Goal: Transaction & Acquisition: Purchase product/service

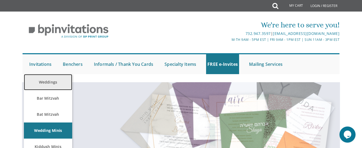
click at [43, 79] on link "Weddings" at bounding box center [48, 82] width 48 height 16
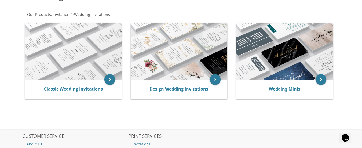
scroll to position [107, 0]
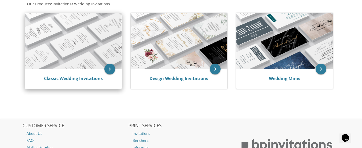
click at [52, 54] on img at bounding box center [73, 41] width 96 height 56
click at [109, 68] on icon "keyboard_arrow_right" at bounding box center [109, 69] width 11 height 11
click at [75, 78] on link "Classic Wedding Invitations" at bounding box center [73, 78] width 59 height 6
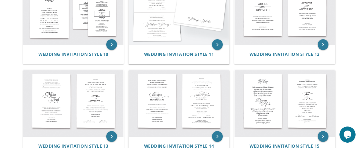
scroll to position [429, 0]
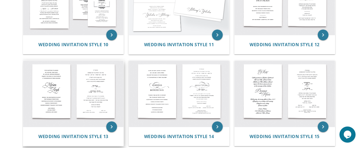
click at [61, 101] on img at bounding box center [73, 94] width 100 height 66
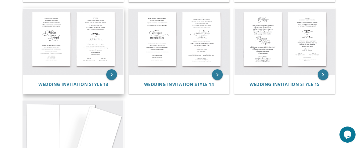
scroll to position [509, 0]
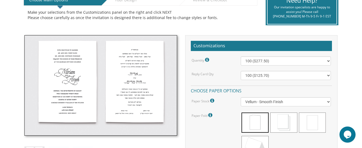
scroll to position [134, 0]
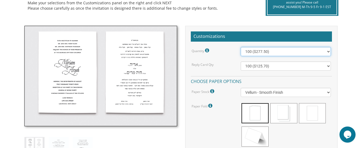
click at [320, 51] on select "100 ($277.50) 200 ($330.45) 300 ($380.65) 400 ($432.70) 500 ($482.10) 600 ($534…" at bounding box center [285, 51] width 90 height 9
select select "1100"
click at [240, 47] on select "100 ($277.50) 200 ($330.45) 300 ($380.65) 400 ($432.70) 500 ($482.10) 600 ($534…" at bounding box center [285, 51] width 90 height 9
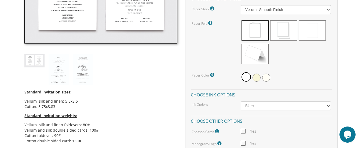
scroll to position [212, 0]
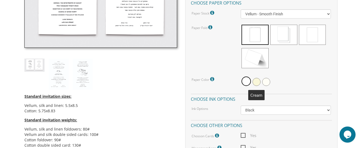
click at [256, 83] on span at bounding box center [256, 82] width 8 height 8
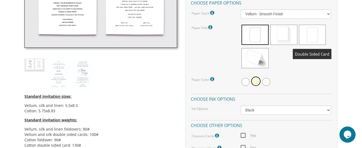
click at [307, 39] on span at bounding box center [312, 35] width 27 height 20
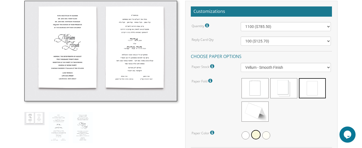
scroll to position [159, 0]
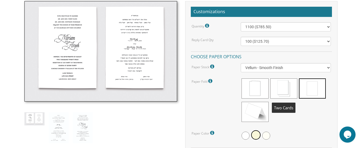
click at [285, 87] on span at bounding box center [283, 88] width 27 height 20
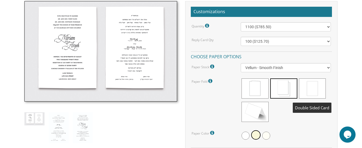
click at [316, 87] on span at bounding box center [312, 88] width 27 height 20
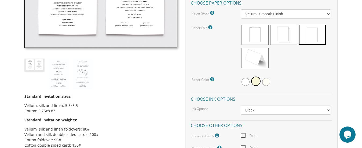
scroll to position [239, 0]
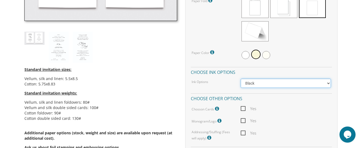
click at [302, 86] on select "Black Colored Ink ($65.00) Black + One Color ($211.00) Two Colors ($265.00)" at bounding box center [285, 83] width 90 height 9
select select "Black + One Color"
click at [240, 79] on select "Black Colored Ink ($65.00) Black + One Color ($211.00) Two Colors ($265.00)" at bounding box center [285, 83] width 90 height 9
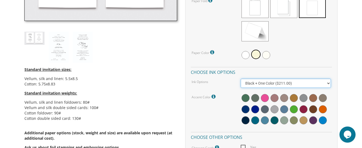
click at [329, 83] on select "Black Colored Ink ($65.00) Black + One Color ($211.00) Two Colors ($265.00)" at bounding box center [285, 83] width 90 height 9
click at [328, 84] on select "Black Colored Ink ($65.00) Black + One Color ($211.00) Two Colors ($265.00)" at bounding box center [285, 83] width 90 height 9
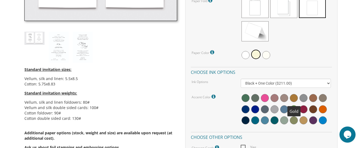
click at [291, 97] on span at bounding box center [294, 98] width 8 height 8
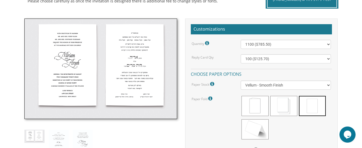
scroll to position [132, 0]
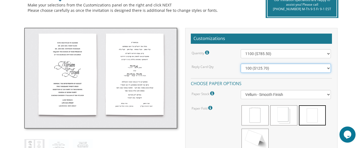
click at [322, 70] on select "100 ($125.70) 200 ($150.60) 300 ($177.95) 400 ($270.70) 500 ($225.30) 600 ($249…" at bounding box center [285, 68] width 90 height 9
select select "800"
click at [240, 64] on select "100 ($125.70) 200 ($150.60) 300 ($177.95) 400 ($270.70) 500 ($225.30) 600 ($249…" at bounding box center [285, 68] width 90 height 9
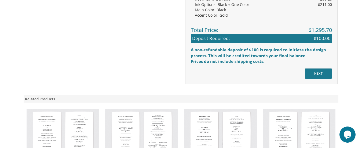
scroll to position [534, 0]
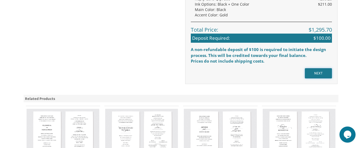
click at [312, 74] on input "NEXT" at bounding box center [318, 73] width 27 height 10
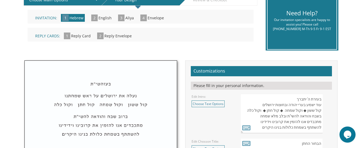
scroll to position [134, 0]
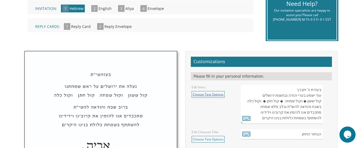
click at [207, 94] on link "Choose Text Options" at bounding box center [207, 94] width 33 height 7
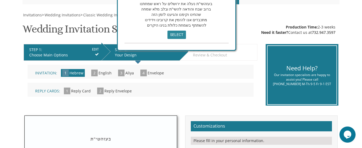
scroll to position [54, 0]
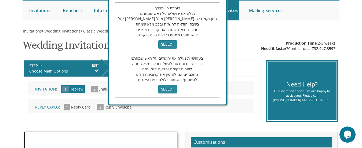
drag, startPoint x: 207, startPoint y: 20, endPoint x: 189, endPoint y: 84, distance: 67.3
click at [189, 84] on div "Choose Options בעזרת ה' יתברך עוד ישמע בערי יהודה ובחוצות ירושלים קול ששון ◆ וק…" at bounding box center [167, 25] width 119 height 160
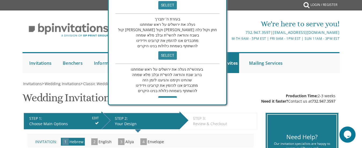
scroll to position [0, 0]
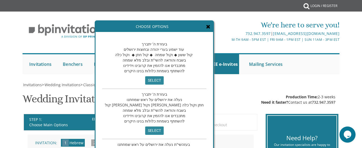
drag, startPoint x: 190, startPoint y: 57, endPoint x: 177, endPoint y: 132, distance: 76.2
click at [177, 132] on div "בעזרת ה' יתברך נעלה את ירושלים על ראש שמחתנו קול ששון וקול שמחה קול חתן וקול כל…" at bounding box center [154, 114] width 104 height 50
click at [145, 80] on input "select" at bounding box center [154, 80] width 18 height 8
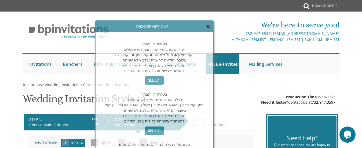
scroll to position [150, 0]
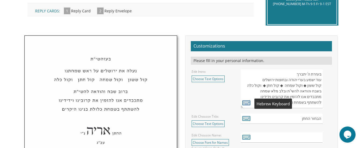
click at [247, 103] on icon at bounding box center [246, 103] width 8 height 8
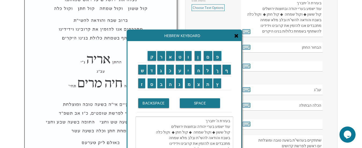
scroll to position [230, 0]
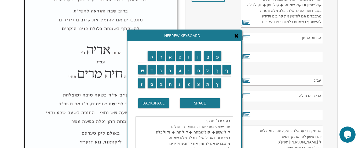
drag, startPoint x: 152, startPoint y: 132, endPoint x: 231, endPoint y: 135, distance: 79.6
click at [231, 135] on textarea "בעזרת ה' יתברך עוד ישמע בערי יהודה ובחוצות ירושלים קול ששון ◆ וקול שמחה ◆ קול ח…" at bounding box center [184, 134] width 98 height 37
click at [160, 87] on input "ב" at bounding box center [161, 83] width 8 height 10
click at [160, 59] on input "ר" at bounding box center [161, 56] width 8 height 10
click at [190, 58] on input "ו" at bounding box center [188, 56] width 7 height 10
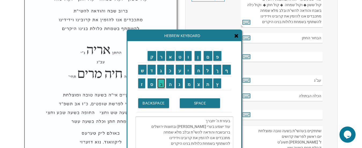
click at [160, 86] on input "ב" at bounding box center [161, 83] width 8 height 10
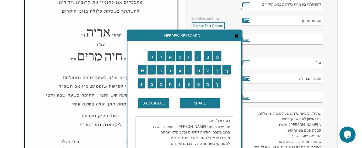
scroll to position [257, 0]
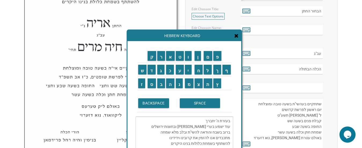
type textarea "בעזרת ה' יתברך עוד ישמע בערי יהודה ובחוצות ירושלים ברוב בשבח והודאה להשי"ת ובלב…"
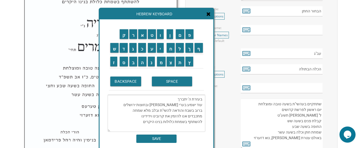
drag, startPoint x: 202, startPoint y: 38, endPoint x: 174, endPoint y: 16, distance: 35.3
click at [174, 16] on div "Hebrew Keyboard" at bounding box center [156, 14] width 114 height 11
click at [155, 136] on input "SAVE" at bounding box center [156, 138] width 40 height 8
type textarea "בעזרת ה' יתברך עוד ישמע בערי יהודה ובחוצות ירושלים ברוב בשבח והודאה להשי"ת ובלב…"
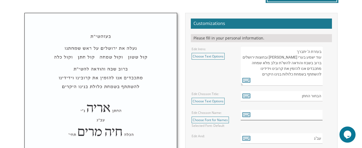
click at [299, 114] on input "text" at bounding box center [281, 115] width 82 height 10
click at [220, 121] on link "Choose Font for Names" at bounding box center [209, 119] width 37 height 7
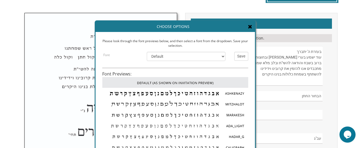
click at [62, 129] on img at bounding box center [101, 130] width 152 height 234
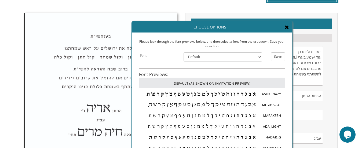
drag, startPoint x: 215, startPoint y: 25, endPoint x: 248, endPoint y: 19, distance: 33.9
click at [250, 22] on div "Choose Options" at bounding box center [211, 27] width 159 height 11
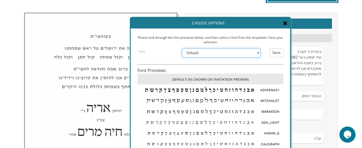
click at [257, 53] on select "Default Ashkenazy Mitzhalot Marakesh Ada_Light Hadar_G Caligraph Liddar EgoTrip…" at bounding box center [221, 52] width 79 height 9
select select "/store/pc/invitations/FontPreviews/hebfonts-26.jpg"
click at [182, 48] on select "Default Ashkenazy Mitzhalot Marakesh Ada_Light Hadar_G Caligraph Liddar EgoTrip…" at bounding box center [221, 52] width 79 height 9
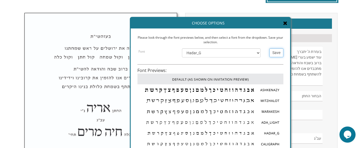
click at [274, 53] on input "Save" at bounding box center [276, 52] width 14 height 9
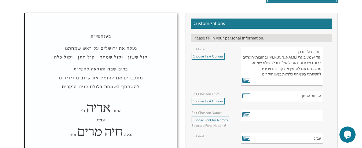
click at [297, 114] on input "text" at bounding box center [281, 115] width 82 height 10
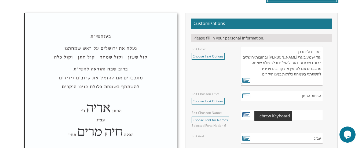
click at [245, 114] on icon at bounding box center [246, 114] width 8 height 8
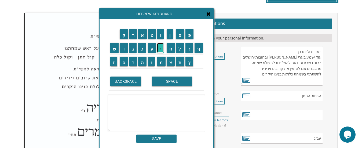
click at [159, 51] on input "י" at bounding box center [160, 48] width 7 height 10
click at [122, 66] on input "ס" at bounding box center [124, 62] width 8 height 10
click at [132, 81] on input "BACKSPACE" at bounding box center [125, 81] width 31 height 10
click at [159, 36] on input "ו" at bounding box center [160, 34] width 7 height 10
click at [124, 66] on input "ס" at bounding box center [124, 62] width 8 height 10
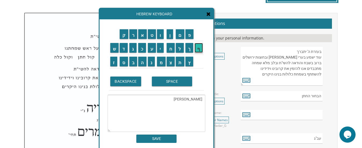
click at [201, 49] on input "ף" at bounding box center [198, 48] width 8 height 10
click at [175, 81] on input "SPACE" at bounding box center [172, 81] width 40 height 10
click at [161, 64] on input "מ" at bounding box center [161, 62] width 9 height 10
click at [112, 48] on input "ש" at bounding box center [114, 48] width 9 height 10
click at [141, 62] on input "ה" at bounding box center [142, 62] width 8 height 10
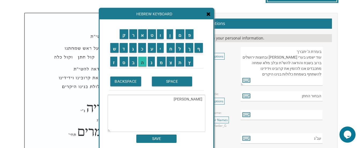
type textarea "[PERSON_NAME]"
click at [161, 138] on input "SAVE" at bounding box center [156, 138] width 40 height 8
type input "[PERSON_NAME]"
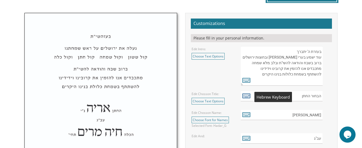
click at [250, 94] on icon at bounding box center [246, 96] width 8 height 8
type textarea "הבחור החתן"
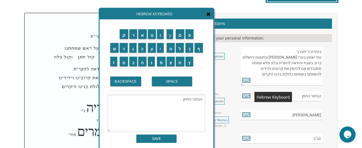
click at [250, 94] on icon at bounding box center [246, 96] width 8 height 8
click at [208, 14] on icon at bounding box center [208, 13] width 4 height 5
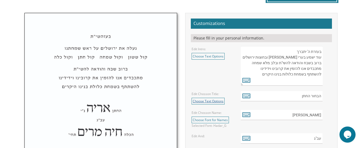
click at [218, 103] on link "Choose Text Options" at bounding box center [207, 101] width 33 height 7
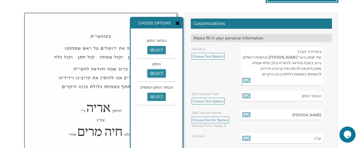
click at [150, 73] on input "select" at bounding box center [156, 73] width 18 height 8
type input "החתן"
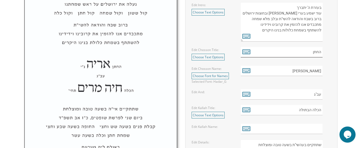
scroll to position [226, 0]
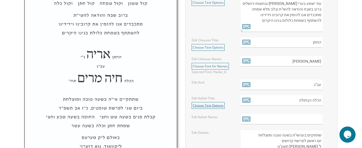
click at [212, 106] on link "Choose Text Options" at bounding box center [207, 105] width 33 height 7
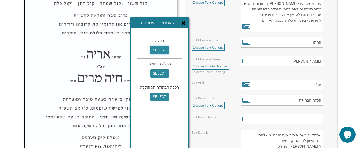
click at [160, 50] on input "select" at bounding box center [159, 50] width 18 height 8
type input "הכלה"
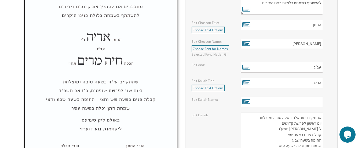
scroll to position [253, 0]
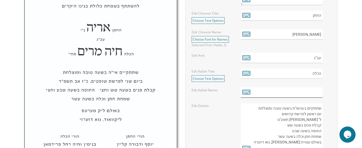
click at [300, 91] on input "text" at bounding box center [281, 92] width 82 height 10
click at [244, 92] on icon at bounding box center [246, 92] width 8 height 8
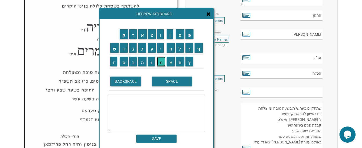
click at [159, 64] on input "מ" at bounding box center [161, 62] width 9 height 10
click at [133, 34] on input "ר" at bounding box center [133, 34] width 8 height 10
click at [160, 44] on input "י" at bounding box center [160, 48] width 7 height 10
click at [180, 33] on input "ם" at bounding box center [180, 34] width 9 height 10
type textarea "מרים"
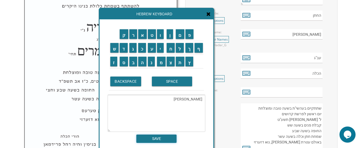
click at [153, 139] on input "SAVE" at bounding box center [156, 138] width 40 height 8
type input "מרים"
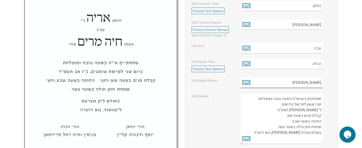
scroll to position [279, 0]
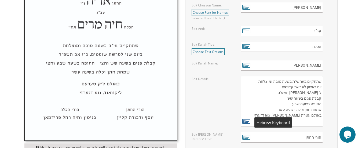
click at [245, 123] on icon at bounding box center [246, 121] width 8 height 8
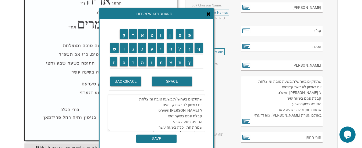
drag, startPoint x: 185, startPoint y: 99, endPoint x: 171, endPoint y: 100, distance: 14.2
click at [171, 100] on textarea "שתתקיים בעהשי"ת בשעה טובה ומוצלחת יום ראשון לפרשת קדושים ל' ניסן תשע"ט קבלת פני…" at bounding box center [157, 113] width 98 height 37
click at [142, 32] on input "א" at bounding box center [142, 34] width 9 height 10
click at [159, 50] on input "י" at bounding box center [160, 48] width 7 height 10
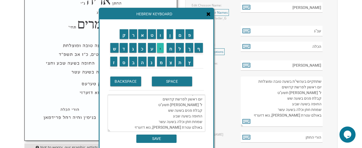
scroll to position [2, 0]
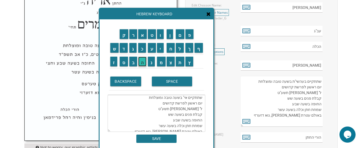
click at [141, 65] on input "ה" at bounding box center [142, 62] width 8 height 10
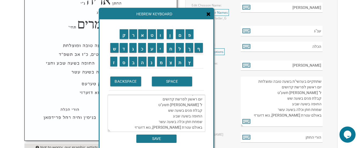
scroll to position [0, 0]
click at [203, 105] on textarea "שתתקיים אי"ה בשעה טובה ומוצלחת יום ראשון לפרשת קדושים ל' ניסן תשע"ט קבלת פנים ב…" at bounding box center [157, 113] width 98 height 37
click at [131, 64] on input "ב" at bounding box center [133, 62] width 8 height 10
drag, startPoint x: 170, startPoint y: 105, endPoint x: 158, endPoint y: 106, distance: 12.4
click at [158, 106] on textarea "שתתקיים אי"ה בשעה טובה ומוצלחת ביום ראשון לפרשת קדושים ל' ניסן תשע"ט קבלת פנים …" at bounding box center [157, 113] width 98 height 37
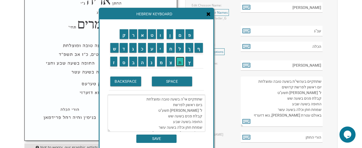
click at [180, 62] on input "ת" at bounding box center [180, 62] width 9 height 10
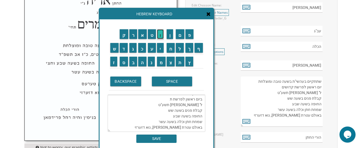
click at [161, 37] on input "ו" at bounding box center [160, 34] width 7 height 10
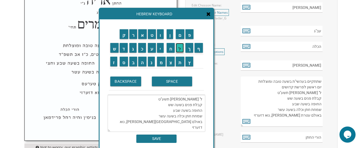
click at [179, 48] on input "ל" at bounding box center [180, 48] width 8 height 10
click at [121, 50] on input "ד" at bounding box center [124, 48] width 8 height 10
click at [159, 36] on input "ו" at bounding box center [160, 34] width 7 height 10
click at [179, 62] on input "ת" at bounding box center [180, 62] width 9 height 10
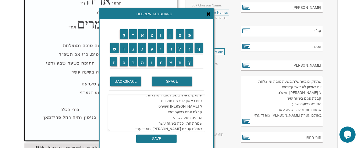
scroll to position [0, 0]
click at [203, 110] on textarea "שתתקיים אי"ה בשעה טובה ומוצלחת ביום ראשון לפרשת תולדות ל' ניסן תשע"ט קבלת פנים …" at bounding box center [157, 113] width 98 height 37
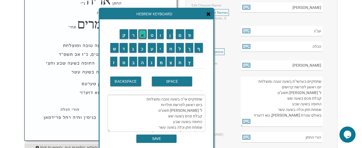
click at [140, 37] on input "א" at bounding box center [142, 34] width 9 height 10
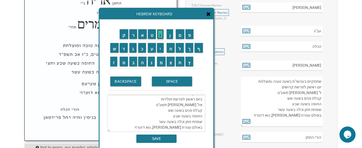
drag, startPoint x: 161, startPoint y: 34, endPoint x: 158, endPoint y: 35, distance: 3.5
click at [161, 34] on input "ו" at bounding box center [160, 34] width 7 height 10
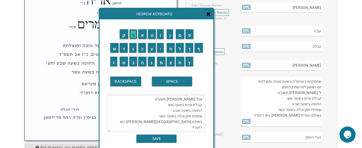
click at [131, 35] on input "ר" at bounding box center [133, 34] width 8 height 10
click at [176, 80] on input "SPACE" at bounding box center [172, 81] width 40 height 10
click at [194, 99] on textarea "שתתקיים אי"ה בשעה טובה ומוצלחת ביום ראשון לפרשת תולדות אור ל' ניסן תשע"ט קבלת פ…" at bounding box center [157, 113] width 98 height 37
click at [140, 48] on input "כ" at bounding box center [142, 48] width 8 height 10
click at [159, 36] on input "ו" at bounding box center [160, 34] width 7 height 10
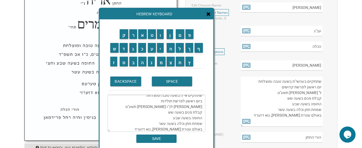
scroll to position [0, 0]
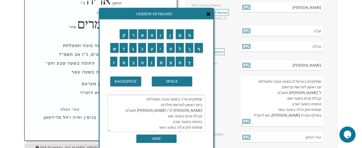
click at [185, 100] on textarea "שתתקיים אי"ה בשעה טובה ומוצלחת ביום ראשון לפרשת תולדות אור לכ"ו ניסן תשע"ט קבלת…" at bounding box center [157, 113] width 98 height 37
click at [186, 109] on textarea "שתתקיים אי"ה בשעה טובה ומוצלחת ביום ראשון לפרשת תולדות אור לכ"ו ניסן תשע"ט קבלת…" at bounding box center [157, 113] width 98 height 37
drag, startPoint x: 181, startPoint y: 110, endPoint x: 187, endPoint y: 112, distance: 6.1
click at [187, 112] on textarea "שתתקיים אי"ה בשעה טובה ומוצלחת ביום ראשון לפרשת תולדות אור לכ"ו ניסן תשע"ט קבלת…" at bounding box center [157, 113] width 98 height 37
click at [187, 112] on textarea "שתתקיים אי"ה בשעה טובה ומוצלחת ביום ראשון לפרשת תולדות אור לכ"ו תשע"ט קבלת פנים…" at bounding box center [157, 113] width 98 height 37
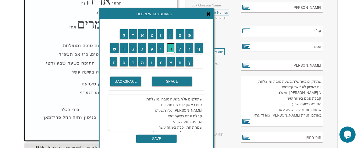
click at [171, 50] on input "ח" at bounding box center [170, 48] width 8 height 10
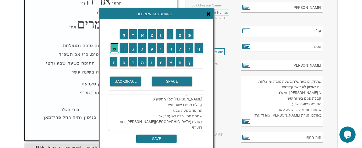
click at [110, 50] on input "ש" at bounding box center [114, 48] width 9 height 10
click at [161, 33] on input "ו" at bounding box center [160, 34] width 7 height 10
click at [170, 35] on input "ן" at bounding box center [169, 34] width 7 height 10
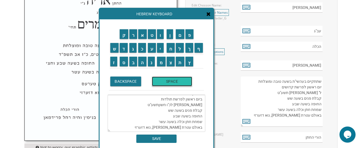
click at [173, 82] on input "SPACE" at bounding box center [172, 81] width 40 height 10
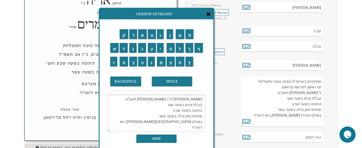
click at [173, 101] on textarea "שתתקיים אי"ה בשעה טובה ומוצלחת ביום ראשון לפרשת תולדות אור לכ"ו חשון תשע"ט קבלת…" at bounding box center [157, 113] width 98 height 37
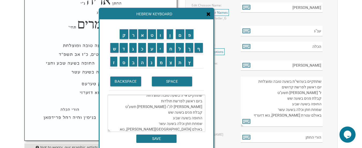
scroll to position [0, 0]
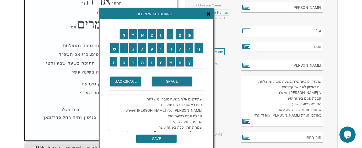
drag, startPoint x: 173, startPoint y: 101, endPoint x: 167, endPoint y: 100, distance: 6.0
click at [167, 100] on textarea "שתתקיים אי"ה בשעה טובה ומוצלחת ביום ראשון לפרשת תולדות אור לכ"ו חשון תשע"ט קבלת…" at bounding box center [157, 113] width 98 height 37
click at [153, 114] on textarea "שתתקיים אי"ה בשעה טובה ומוצלחת ביום ראשון לפרשת תולדות אור לכ"ו חשון תשע"ט קבלת…" at bounding box center [157, 113] width 98 height 37
click at [173, 112] on textarea "שתתקיים אי"ה בשעה טובה ומוצלחת ביום ראשון לפרשת תולדות אור לכ"ו חשון תשע"ט קבלת…" at bounding box center [157, 113] width 98 height 37
click at [161, 37] on input "ו" at bounding box center [160, 34] width 7 height 10
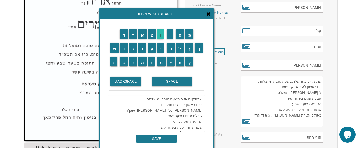
scroll to position [11, 0]
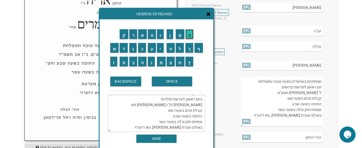
click at [188, 34] on input "פ" at bounding box center [189, 34] width 8 height 10
click at [159, 34] on input "ו" at bounding box center [160, 34] width 7 height 10
drag, startPoint x: 172, startPoint y: 105, endPoint x: 166, endPoint y: 106, distance: 6.8
click at [166, 106] on textarea "שתתקיים אי"ה בשעה טובה ומוצלחת ביום ראשון לפרשת תולדות אור לכ"ו חשון תשפ"ו קבלת…" at bounding box center [157, 113] width 98 height 37
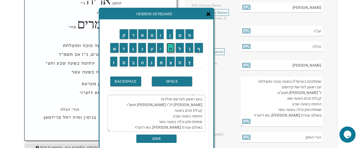
click at [171, 49] on input "ח" at bounding box center [170, 48] width 8 height 10
click at [161, 60] on input "מ" at bounding box center [161, 62] width 9 height 10
click at [114, 49] on input "ש" at bounding box center [114, 48] width 9 height 10
click at [160, 80] on input "SPACE" at bounding box center [172, 81] width 40 height 10
click at [160, 35] on input "ו" at bounding box center [160, 34] width 7 height 10
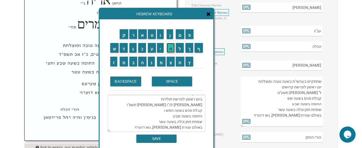
click at [170, 48] on input "ח" at bounding box center [170, 48] width 8 height 10
click at [170, 63] on input "צ" at bounding box center [170, 62] width 8 height 10
click at [161, 50] on input "י" at bounding box center [160, 48] width 7 height 10
drag, startPoint x: 179, startPoint y: 111, endPoint x: 171, endPoint y: 111, distance: 8.0
click at [171, 111] on textarea "שתתקיים אי"ה בשעה טובה ומוצלחת ביום ראשון לפרשת תולדות אור לכ"ו חשון תשפ"ו קבלת…" at bounding box center [157, 113] width 98 height 37
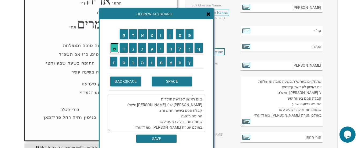
click at [114, 46] on input "ש" at bounding box center [114, 48] width 9 height 10
click at [162, 80] on input "SPACE" at bounding box center [172, 81] width 40 height 10
click at [160, 38] on input "ו" at bounding box center [160, 34] width 7 height 10
click at [170, 49] on input "ח" at bounding box center [170, 48] width 8 height 10
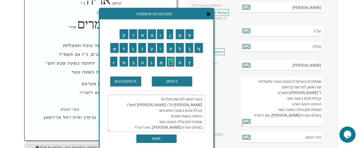
click at [171, 65] on input "צ" at bounding box center [170, 62] width 8 height 10
click at [161, 50] on input "י" at bounding box center [160, 48] width 7 height 10
drag, startPoint x: 163, startPoint y: 116, endPoint x: 154, endPoint y: 116, distance: 9.1
click at [154, 116] on textarea "שתתקיים אי"ה בשעה טובה ומוצלחת ביום ראשון לפרשת תולדות אור לכ"ו חשון תשפ"ו קבלת…" at bounding box center [157, 113] width 98 height 37
click at [179, 61] on input "ת" at bounding box center [180, 62] width 9 height 10
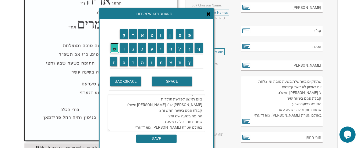
click at [112, 45] on input "ש" at bounding box center [114, 48] width 9 height 10
click at [151, 48] on input "ע" at bounding box center [152, 48] width 8 height 10
click at [169, 82] on input "SPACE" at bounding box center [172, 81] width 40 height 10
click at [161, 36] on input "ו" at bounding box center [160, 34] width 7 height 10
click at [168, 47] on input "ח" at bounding box center [170, 48] width 8 height 10
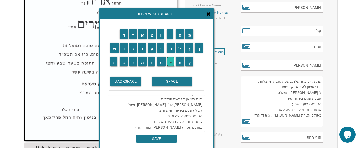
click at [170, 62] on input "צ" at bounding box center [170, 62] width 8 height 10
click at [160, 49] on input "י" at bounding box center [160, 48] width 7 height 10
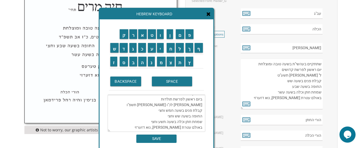
scroll to position [306, 0]
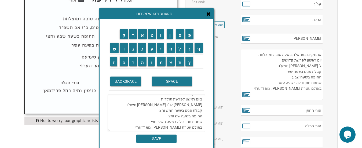
drag, startPoint x: 180, startPoint y: 122, endPoint x: 173, endPoint y: 121, distance: 6.8
click at [173, 121] on textarea "שתתקיים אי"ה בשעה טובה ומוצלחת ביום ראשון לפרשת תולדות אור לכ"ו חשון תשפ"ו קבלת…" at bounding box center [157, 113] width 98 height 37
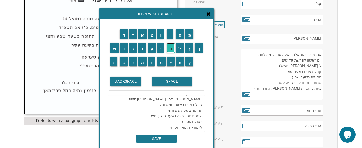
click at [170, 49] on input "ח" at bounding box center [170, 48] width 8 height 10
click at [160, 49] on input "י" at bounding box center [160, 48] width 7 height 10
click at [180, 35] on input "ם" at bounding box center [180, 34] width 9 height 10
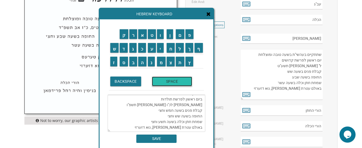
click at [172, 82] on input "SPACE" at bounding box center [172, 81] width 40 height 10
click at [181, 48] on input "ל" at bounding box center [180, 48] width 8 height 10
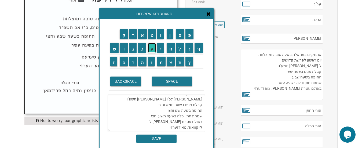
click at [153, 51] on input "ע" at bounding box center [152, 48] width 8 height 10
click at [114, 64] on input "ז" at bounding box center [113, 62] width 7 height 10
click at [134, 36] on input "ר" at bounding box center [133, 34] width 8 height 10
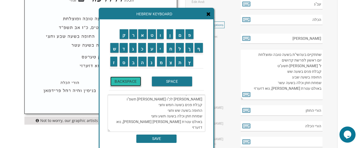
click at [132, 83] on input "BACKSPACE" at bounding box center [125, 81] width 31 height 10
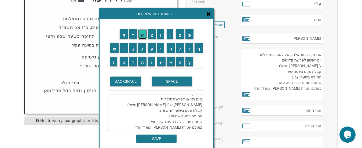
drag, startPoint x: 139, startPoint y: 32, endPoint x: 142, endPoint y: 35, distance: 4.4
click at [139, 32] on input "א" at bounding box center [142, 34] width 9 height 10
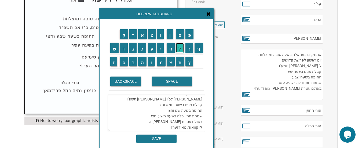
click at [182, 50] on input "ל" at bounding box center [180, 48] width 8 height 10
click at [151, 49] on input "ע" at bounding box center [152, 48] width 8 height 10
click at [113, 65] on input "ז" at bounding box center [113, 62] width 7 height 10
click at [132, 38] on input "ר" at bounding box center [133, 34] width 8 height 10
type textarea "שתתקיים אי"ה בשעה טובה ומוצלחת ביום ראשון לפרשת תולדות אור לכ"ו חשון תשפ"ו קבלת…"
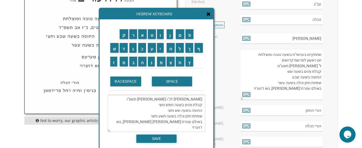
click at [157, 137] on input "SAVE" at bounding box center [156, 138] width 40 height 8
type textarea "שתתקיים אי"ה בשעה טובה ומוצלחת ביום ראשון לפרשת תולדות אור לכ"ו חשון תשפ"ו קבלת…"
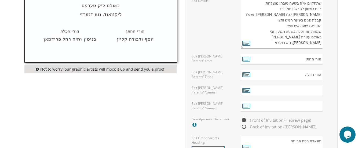
scroll to position [360, 0]
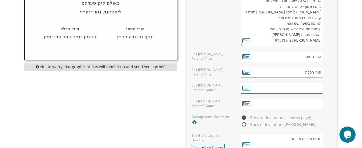
click at [309, 87] on input "text" at bounding box center [281, 88] width 82 height 10
click at [246, 90] on icon at bounding box center [246, 88] width 8 height 8
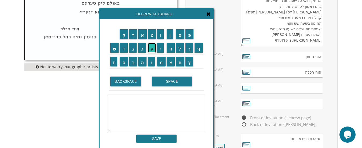
click at [154, 49] on input "ע" at bounding box center [152, 48] width 8 height 10
click at [113, 64] on input "ז" at bounding box center [113, 62] width 7 height 10
click at [133, 35] on input "ר" at bounding box center [133, 34] width 8 height 10
click at [163, 49] on input "י" at bounding box center [160, 48] width 7 height 10
click at [143, 37] on input "א" at bounding box center [142, 34] width 9 height 10
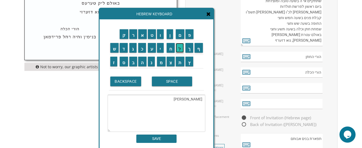
click at [177, 47] on input "ל" at bounding box center [180, 48] width 8 height 10
click at [165, 82] on input "SPACE" at bounding box center [172, 81] width 40 height 10
click at [171, 50] on input "ח" at bounding box center [170, 48] width 8 height 10
click at [161, 50] on input "י" at bounding box center [160, 48] width 7 height 10
click at [160, 50] on input "י" at bounding box center [160, 48] width 7 height 10
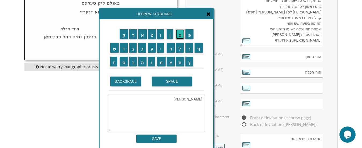
click at [179, 36] on input "ם" at bounding box center [180, 34] width 9 height 10
click at [130, 86] on td "BACKSPACE" at bounding box center [130, 81] width 42 height 18
click at [131, 82] on input "BACKSPACE" at bounding box center [125, 81] width 31 height 10
click at [167, 80] on input "SPACE" at bounding box center [172, 81] width 40 height 10
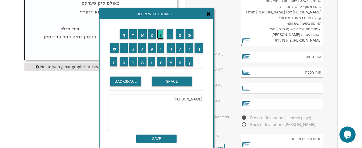
click at [161, 36] on input "ו" at bounding box center [160, 34] width 7 height 10
click at [134, 65] on input "ב" at bounding box center [133, 62] width 8 height 10
click at [182, 60] on input "ת" at bounding box center [180, 62] width 9 height 10
click at [111, 49] on input "ש" at bounding box center [114, 48] width 9 height 10
click at [131, 62] on input "ב" at bounding box center [133, 62] width 8 height 10
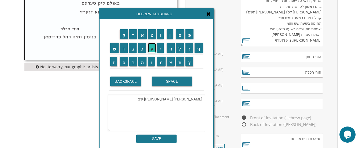
click at [151, 50] on input "ע" at bounding box center [152, 48] width 8 height 10
click at [163, 84] on input "SPACE" at bounding box center [172, 81] width 40 height 10
click at [133, 49] on input "ג" at bounding box center [133, 48] width 8 height 10
click at [140, 35] on input "א" at bounding box center [142, 34] width 9 height 10
click at [133, 32] on input "ר" at bounding box center [133, 34] width 8 height 10
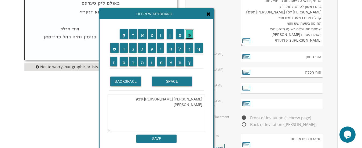
click at [192, 35] on input "פ" at bounding box center [189, 34] width 8 height 10
click at [161, 50] on input "י" at bounding box center [160, 48] width 7 height 10
click at [161, 49] on input "י" at bounding box center [160, 48] width 7 height 10
click at [170, 36] on input "ן" at bounding box center [169, 34] width 7 height 10
type textarea "עזריאל חיים ובת-שבע גארפיין"
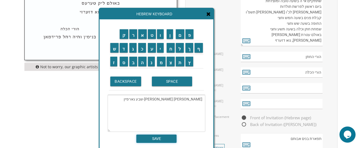
click at [157, 138] on input "SAVE" at bounding box center [156, 138] width 40 height 8
type input "עזריאל חיים ובת-שבע גארפיין"
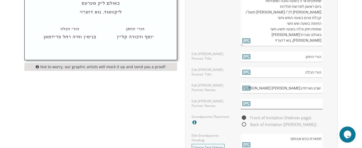
click at [271, 108] on input "text" at bounding box center [281, 104] width 82 height 10
click at [246, 102] on icon at bounding box center [246, 103] width 8 height 8
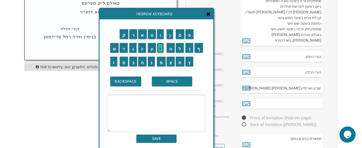
click at [159, 50] on input "י" at bounding box center [160, 48] width 7 height 10
click at [153, 49] on input "ע" at bounding box center [152, 48] width 8 height 10
click at [123, 33] on input "ק" at bounding box center [124, 34] width 9 height 10
click at [132, 61] on input "ב" at bounding box center [133, 62] width 8 height 10
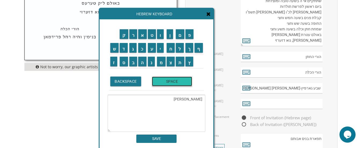
click at [168, 80] on input "SPACE" at bounding box center [172, 81] width 40 height 10
click at [150, 33] on input "ט" at bounding box center [152, 34] width 8 height 10
click at [162, 34] on input "ו" at bounding box center [160, 34] width 7 height 10
click at [134, 61] on input "ב" at bounding box center [133, 62] width 8 height 10
click at [161, 47] on input "י" at bounding box center [160, 48] width 7 height 10
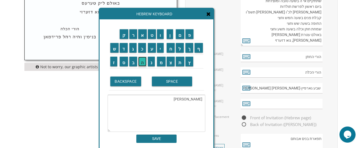
click at [141, 63] on input "ה" at bounding box center [142, 62] width 8 height 10
click at [162, 82] on input "SPACE" at bounding box center [172, 81] width 40 height 10
click at [161, 37] on input "ו" at bounding box center [160, 34] width 7 height 10
click at [123, 50] on input "ד" at bounding box center [124, 48] width 8 height 10
drag, startPoint x: 131, startPoint y: 62, endPoint x: 136, endPoint y: 59, distance: 6.4
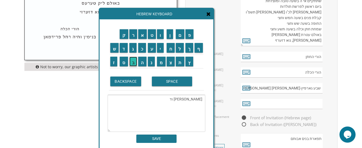
click at [131, 62] on input "ב" at bounding box center [133, 62] width 8 height 10
click at [162, 36] on input "ו" at bounding box center [160, 34] width 7 height 10
click at [131, 32] on input "ר" at bounding box center [133, 34] width 8 height 10
click at [140, 61] on input "ה" at bounding box center [142, 62] width 8 height 10
click at [165, 82] on input "SPACE" at bounding box center [172, 81] width 40 height 10
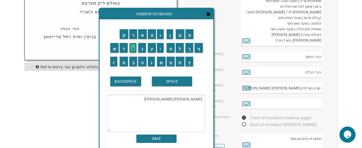
click at [130, 48] on input "ג" at bounding box center [133, 48] width 8 height 10
click at [160, 35] on input "ו" at bounding box center [160, 34] width 7 height 10
click at [181, 47] on input "ל" at bounding box center [180, 48] width 8 height 10
click at [124, 48] on input "ד" at bounding box center [124, 48] width 8 height 10
click at [113, 48] on input "ש" at bounding box center [114, 48] width 9 height 10
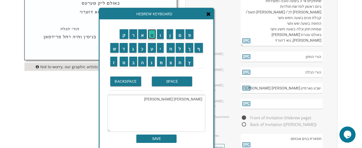
click at [150, 36] on input "ט" at bounding box center [152, 34] width 8 height 10
click at [160, 49] on input "י" at bounding box center [160, 48] width 7 height 10
click at [170, 33] on input "ן" at bounding box center [169, 34] width 7 height 10
type textarea "יעקב טוביה ודבורה גולדשטיין"
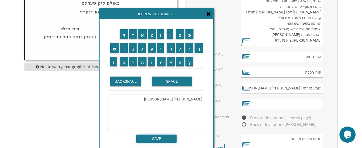
click at [159, 138] on input "SAVE" at bounding box center [156, 138] width 40 height 8
type input "יעקב טוביה ודבורה גולדשטיין"
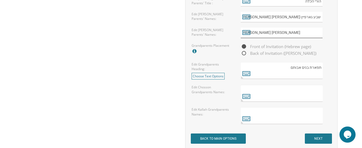
scroll to position [440, 0]
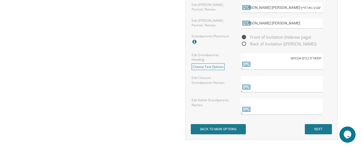
click at [258, 87] on textarea at bounding box center [281, 83] width 82 height 17
click at [243, 84] on icon at bounding box center [246, 87] width 8 height 8
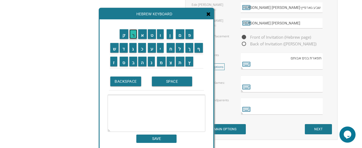
click at [135, 34] on input "ר" at bounding box center [133, 34] width 8 height 10
click at [170, 49] on input "ח" at bounding box center [170, 48] width 8 height 10
click at [179, 46] on input "ל" at bounding box center [180, 48] width 8 height 10
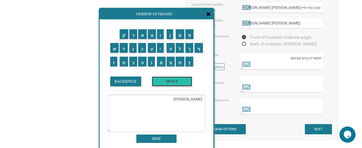
click at [171, 79] on input "SPACE" at bounding box center [172, 81] width 40 height 10
click at [132, 48] on input "ג" at bounding box center [133, 48] width 8 height 10
click at [143, 33] on input "א" at bounding box center [142, 34] width 9 height 10
click at [132, 33] on input "ר" at bounding box center [133, 34] width 8 height 10
click at [190, 35] on input "פ" at bounding box center [189, 34] width 8 height 10
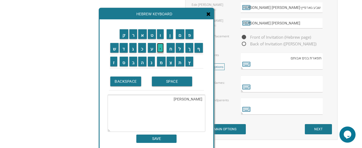
click at [160, 47] on input "י" at bounding box center [160, 48] width 7 height 10
click at [169, 36] on input "ן" at bounding box center [169, 34] width 7 height 10
click at [140, 34] on input "א" at bounding box center [142, 34] width 9 height 10
click at [179, 63] on input "ת" at bounding box center [180, 62] width 9 height 10
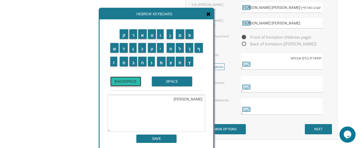
click at [129, 78] on input "BACKSPACE" at bounding box center [125, 81] width 31 height 10
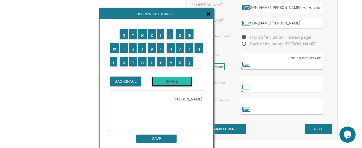
click at [170, 77] on input "SPACE" at bounding box center [172, 81] width 40 height 10
click at [111, 46] on input "ש" at bounding box center [114, 48] width 9 height 10
click at [178, 62] on input "ת" at bounding box center [180, 62] width 9 height 10
click at [165, 79] on input "SPACE" at bounding box center [172, 81] width 40 height 10
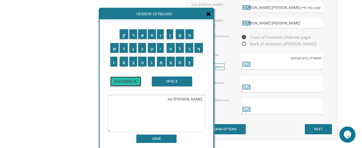
click at [130, 80] on input "BACKSPACE" at bounding box center [125, 81] width 31 height 10
click at [145, 33] on input "א" at bounding box center [142, 34] width 9 height 10
click at [113, 50] on input "ש" at bounding box center [114, 48] width 9 height 10
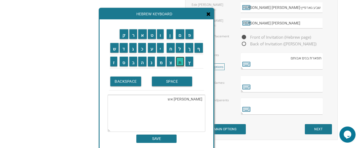
click at [181, 62] on input "ת" at bounding box center [180, 62] width 9 height 10
click at [165, 83] on input "SPACE" at bounding box center [172, 81] width 40 height 10
click at [142, 62] on input "ה" at bounding box center [142, 62] width 8 height 10
click at [162, 62] on input "מ" at bounding box center [161, 62] width 9 height 10
click at [151, 62] on input "נ" at bounding box center [151, 62] width 7 height 10
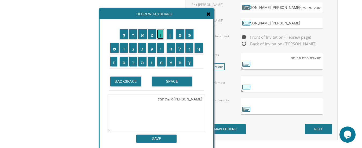
click at [159, 37] on input "ו" at bounding box center [160, 34] width 7 height 10
click at [169, 48] on input "ח" at bounding box center [170, 48] width 8 height 10
click at [162, 81] on input "SPACE" at bounding box center [172, 81] width 40 height 10
click at [133, 36] on input "ר" at bounding box center [133, 34] width 8 height 10
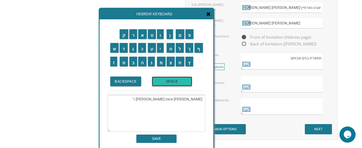
click at [170, 83] on input "SPACE" at bounding box center [172, 81] width 40 height 10
click at [113, 50] on input "ש" at bounding box center [114, 48] width 9 height 10
click at [158, 61] on input "מ" at bounding box center [161, 62] width 9 height 10
click at [171, 48] on input "ח" at bounding box center [170, 48] width 8 height 10
click at [142, 62] on input "ה" at bounding box center [142, 62] width 8 height 10
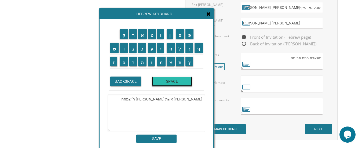
click at [160, 83] on input "SPACE" at bounding box center [172, 81] width 40 height 10
click at [141, 34] on input "א" at bounding box center [142, 34] width 9 height 10
click at [114, 48] on input "ש" at bounding box center [114, 48] width 9 height 10
click at [133, 35] on input "ר" at bounding box center [133, 34] width 8 height 10
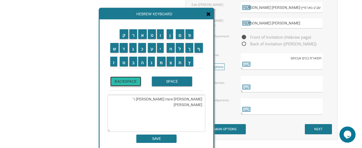
click at [125, 80] on input "BACKSPACE" at bounding box center [125, 81] width 31 height 10
click at [132, 35] on input "ר" at bounding box center [133, 34] width 8 height 10
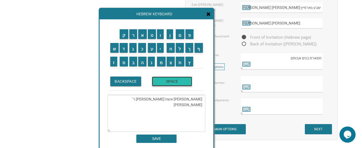
click at [157, 82] on input "SPACE" at bounding box center [172, 81] width 40 height 10
click at [113, 65] on input "ז" at bounding box center [113, 62] width 7 height 10
click at [180, 48] on input "ל" at bounding box center [180, 48] width 8 height 10
click at [169, 50] on input "ח" at bounding box center [170, 48] width 8 height 10
click at [158, 35] on input "ו" at bounding box center [160, 34] width 7 height 10
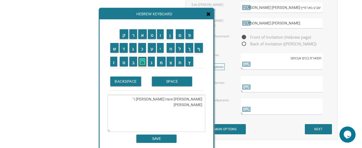
click at [140, 63] on input "ה" at bounding box center [142, 62] width 8 height 10
click at [173, 79] on input "SPACE" at bounding box center [172, 81] width 40 height 10
click at [152, 62] on input "נ" at bounding box center [151, 62] width 7 height 10
click at [160, 50] on input "י" at bounding box center [160, 48] width 7 height 10
click at [161, 50] on input "י" at bounding box center [160, 48] width 7 height 10
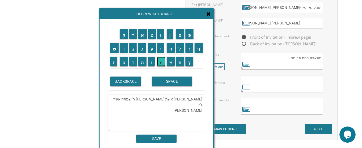
click at [158, 62] on input "מ" at bounding box center [161, 62] width 9 height 10
click at [143, 37] on input "א" at bounding box center [142, 34] width 9 height 10
click at [170, 38] on input "ן" at bounding box center [169, 34] width 7 height 10
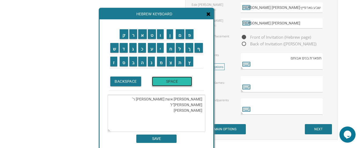
drag, startPoint x: 164, startPoint y: 81, endPoint x: 168, endPoint y: 84, distance: 4.2
click at [165, 81] on input "SPACE" at bounding box center [172, 81] width 40 height 10
drag, startPoint x: 182, startPoint y: 99, endPoint x: 159, endPoint y: 101, distance: 22.8
click at [159, 101] on textarea "רחל גארפיין אשת המנוח ר' שמחה אשר ז"ל חוה ניימאן" at bounding box center [157, 113] width 98 height 37
click at [185, 106] on textarea "רחל גארפיין אשת המנוח ר' שמחה אשר ז"ל חוה ניימאן" at bounding box center [157, 113] width 98 height 37
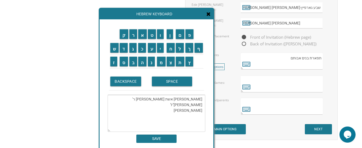
paste textarea "אשת המנוח ר'"
click at [168, 83] on input "SPACE" at bounding box center [172, 81] width 40 height 10
click at [188, 30] on input "פ" at bounding box center [189, 34] width 8 height 10
click at [150, 62] on input "נ" at bounding box center [151, 62] width 7 height 10
click at [168, 49] on input "ח" at bounding box center [170, 48] width 8 height 10
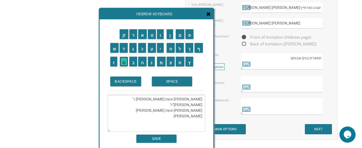
click at [122, 61] on input "ס" at bounding box center [124, 62] width 8 height 10
click at [164, 82] on input "SPACE" at bounding box center [172, 81] width 40 height 10
click at [142, 36] on input "א" at bounding box center [142, 34] width 9 height 10
click at [132, 34] on input "ר" at bounding box center [133, 34] width 8 height 10
click at [162, 48] on input "י" at bounding box center [160, 48] width 7 height 10
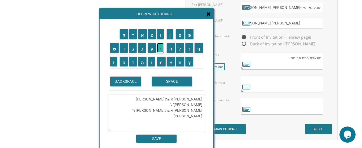
click at [162, 48] on input "י" at bounding box center [160, 48] width 7 height 10
click at [141, 62] on input "ה" at bounding box center [142, 62] width 8 height 10
click at [136, 78] on input "BACKSPACE" at bounding box center [125, 81] width 31 height 10
click at [144, 65] on input "ה" at bounding box center [142, 62] width 8 height 10
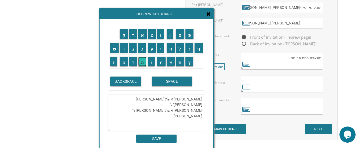
click at [144, 65] on input "ה" at bounding box center [142, 62] width 8 height 10
click at [133, 83] on input "BACKSPACE" at bounding box center [125, 81] width 31 height 10
click at [141, 62] on input "ה" at bounding box center [142, 62] width 8 height 10
click at [163, 82] on input "SPACE" at bounding box center [172, 81] width 40 height 10
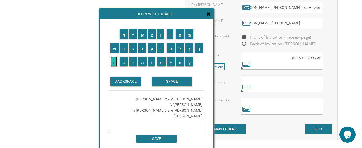
click at [112, 64] on input "ז" at bounding box center [113, 62] width 7 height 10
click at [179, 49] on input "ל" at bounding box center [180, 48] width 8 height 10
type textarea "רחל גארפיין אשת המנוח ר' שמחה אשר ז"ל חוה ניימאן אשת המנוח ר' פנחס אריה ז"ל"
click at [157, 138] on input "SAVE" at bounding box center [156, 138] width 40 height 8
type textarea "רחל גארפיין אשת המנוח ר' שמחה אשר ז"ל חוה ניימאן אשת המנוח ר' פנחס אריה ז"ל"
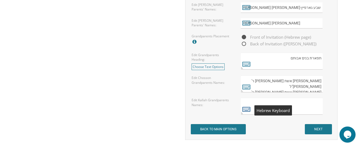
click at [245, 107] on icon at bounding box center [246, 109] width 8 height 8
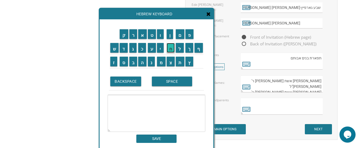
click at [169, 46] on input "ח" at bounding box center [170, 48] width 8 height 10
click at [163, 35] on input "ו" at bounding box center [160, 34] width 7 height 10
click at [143, 62] on input "ה" at bounding box center [142, 62] width 8 height 10
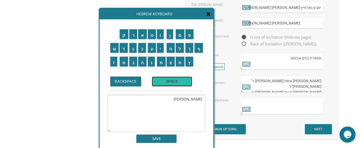
click at [160, 83] on input "SPACE" at bounding box center [172, 81] width 40 height 10
click at [158, 34] on input "ו" at bounding box center [160, 34] width 7 height 10
click at [181, 49] on input "ל" at bounding box center [180, 48] width 8 height 10
click at [123, 47] on input "ד" at bounding box center [124, 48] width 8 height 10
click at [113, 49] on input "ש" at bounding box center [114, 48] width 9 height 10
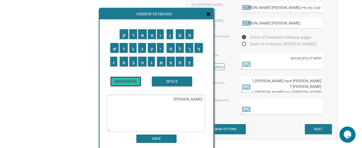
click at [126, 80] on input "BACKSPACE" at bounding box center [125, 81] width 31 height 10
click at [131, 49] on input "ג" at bounding box center [133, 48] width 8 height 10
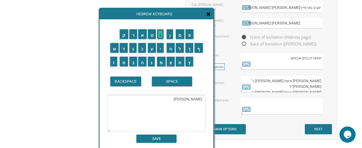
click at [161, 36] on input "ו" at bounding box center [160, 34] width 7 height 10
click at [177, 47] on input "ל" at bounding box center [180, 48] width 8 height 10
click at [125, 49] on input "ד" at bounding box center [124, 48] width 8 height 10
click at [113, 47] on input "ש" at bounding box center [114, 48] width 9 height 10
click at [152, 34] on input "ט" at bounding box center [152, 34] width 8 height 10
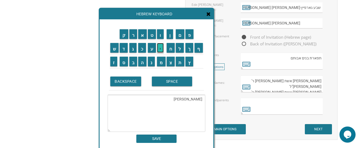
click at [162, 46] on input "י" at bounding box center [160, 48] width 7 height 10
click at [161, 47] on input "י" at bounding box center [160, 48] width 7 height 10
click at [170, 36] on input "ן" at bounding box center [169, 34] width 7 height 10
click at [168, 82] on input "SPACE" at bounding box center [172, 81] width 40 height 10
paste textarea "אשת המנוח ר'"
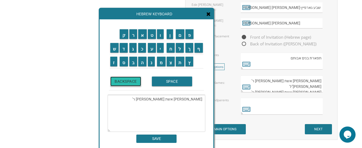
click at [117, 81] on input "BACKSPACE" at bounding box center [125, 81] width 31 height 10
click at [142, 63] on input "ה" at bounding box center [142, 62] width 8 height 10
click at [169, 48] on input "ח" at bounding box center [170, 48] width 8 height 10
click at [110, 61] on input "ז" at bounding box center [113, 62] width 7 height 10
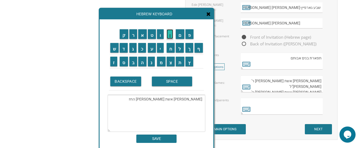
click at [167, 35] on input "ן" at bounding box center [169, 34] width 7 height 10
click at [169, 82] on input "SPACE" at bounding box center [172, 81] width 40 height 10
click at [160, 50] on input "י" at bounding box center [160, 48] width 7 height 10
click at [112, 49] on input "ש" at bounding box center [114, 48] width 9 height 10
click at [133, 38] on input "ר" at bounding box center [133, 34] width 8 height 10
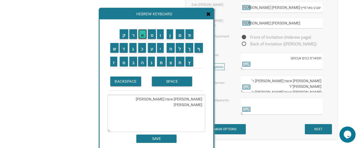
click at [141, 34] on input "א" at bounding box center [142, 34] width 9 height 10
click at [180, 51] on input "ל" at bounding box center [180, 48] width 8 height 10
click at [165, 81] on input "SPACE" at bounding box center [172, 81] width 40 height 10
click at [142, 37] on input "א" at bounding box center [142, 34] width 9 height 10
click at [180, 50] on input "ל" at bounding box center [180, 48] width 8 height 10
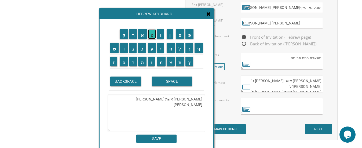
click at [153, 37] on input "ט" at bounding box center [152, 34] width 8 height 10
click at [133, 37] on input "ר" at bounding box center [133, 34] width 8 height 10
click at [159, 80] on input "SPACE" at bounding box center [172, 81] width 40 height 10
click at [113, 63] on input "ז" at bounding box center [113, 62] width 7 height 10
click at [181, 50] on input "ל" at bounding box center [180, 48] width 8 height 10
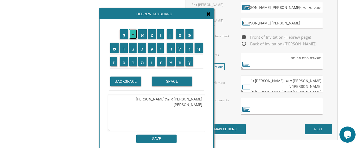
click at [133, 30] on input "ר" at bounding box center [133, 34] width 8 height 10
click at [170, 48] on input "ח" at bounding box center [170, 48] width 8 height 10
click at [180, 45] on input "ל" at bounding box center [180, 48] width 8 height 10
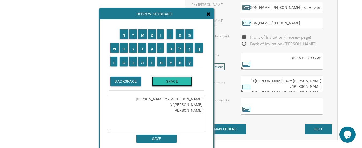
click at [162, 81] on input "SPACE" at bounding box center [172, 81] width 40 height 10
click at [110, 47] on input "ש" at bounding box center [114, 48] width 9 height 10
click at [159, 32] on input "ו" at bounding box center [160, 34] width 7 height 10
click at [134, 34] on input "ר" at bounding box center [133, 34] width 8 height 10
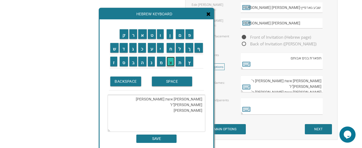
click at [169, 60] on input "צ" at bounding box center [170, 62] width 8 height 10
click at [132, 65] on input "ב" at bounding box center [133, 62] width 8 height 10
click at [142, 35] on input "א" at bounding box center [142, 34] width 9 height 10
click at [160, 35] on input "ו" at bounding box center [160, 34] width 7 height 10
click at [180, 35] on input "ם" at bounding box center [180, 34] width 9 height 10
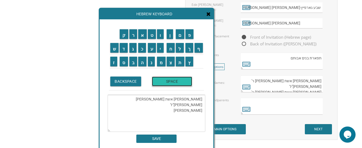
click at [172, 83] on input "SPACE" at bounding box center [172, 81] width 40 height 10
paste textarea "אשת המנוח ר'"
click at [181, 79] on input "SPACE" at bounding box center [172, 81] width 40 height 10
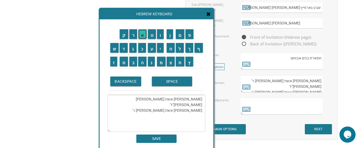
click at [142, 34] on input "א" at bounding box center [142, 34] width 9 height 10
click at [133, 64] on input "ב" at bounding box center [133, 62] width 8 height 10
click at [132, 36] on input "ר" at bounding box center [133, 34] width 8 height 10
click at [142, 65] on input "ה" at bounding box center [142, 62] width 8 height 10
click at [180, 35] on input "ם" at bounding box center [180, 34] width 9 height 10
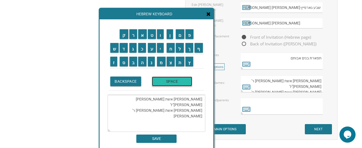
click at [168, 84] on input "SPACE" at bounding box center [172, 81] width 40 height 10
click at [113, 60] on input "ז" at bounding box center [113, 62] width 7 height 10
click at [138, 106] on textarea "חוה גולדשטיין אשת המנוח החזן ישראל אלטר ז"ל רחל שוורצבאום אשת המנוח ר' אברהם ז '" at bounding box center [157, 113] width 98 height 37
click at [181, 47] on input "ל" at bounding box center [180, 48] width 8 height 10
type textarea "חוה גולדשטיין אשת המנוח החזן ישראל אלטר ז"ל רחל שוורצבאום אשת המנוח ר' אברהם ז"…"
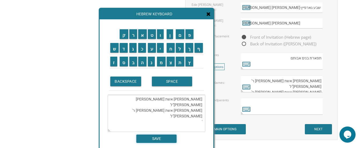
click at [162, 137] on input "SAVE" at bounding box center [156, 138] width 40 height 8
type textarea "חוה גולדשטיין אשת המנוח החזן ישראל אלטר ז"ל רחל שוורצבאום אשת המנוח ר' אברהם ז"…"
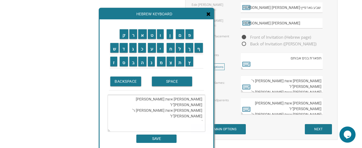
scroll to position [11, 0]
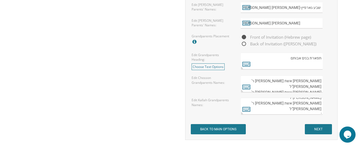
click at [245, 98] on textarea "חוה גולדשטיין אשת המנוח החזן ישראל אלטר ז"ל רחל שוורצבאום אשת המנוח ר' אברהם ז"…" at bounding box center [281, 106] width 82 height 17
click at [320, 131] on input "NEXT" at bounding box center [318, 129] width 27 height 10
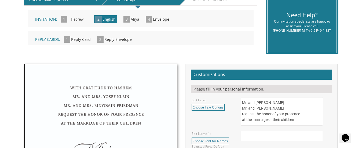
scroll to position [134, 0]
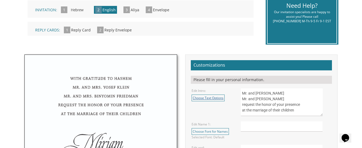
click at [210, 96] on link "Choose Text Options" at bounding box center [207, 97] width 33 height 7
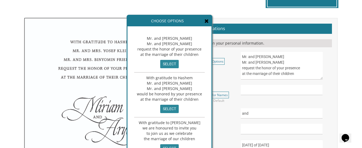
scroll to position [161, 0]
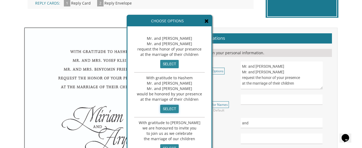
click at [171, 109] on input "select" at bounding box center [169, 109] width 18 height 8
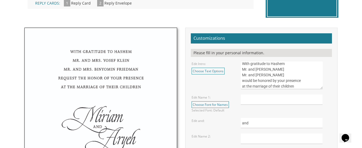
click at [302, 80] on textarea "Mr. and Mrs. Yossi Schwartz Mr. and Mrs. Yaakov Friedman request the honor of y…" at bounding box center [281, 75] width 82 height 28
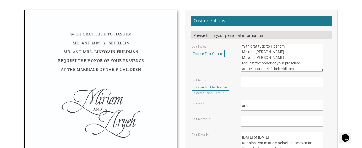
scroll to position [188, 0]
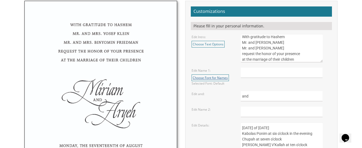
type textarea "With gratitude to Hashem Mr. and Mrs. Yossi Schwartz Mr. and Mrs. Yaakov Friedm…"
click at [224, 77] on link "Choose Font for Names" at bounding box center [209, 77] width 37 height 7
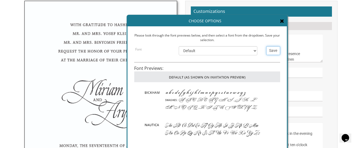
click at [271, 51] on input "Save" at bounding box center [273, 50] width 14 height 9
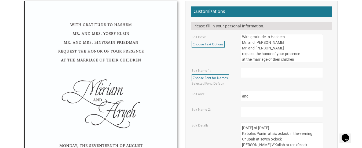
click at [267, 72] on input "text" at bounding box center [281, 73] width 82 height 10
type input "Miri"
click at [262, 110] on input "text" at bounding box center [281, 111] width 82 height 10
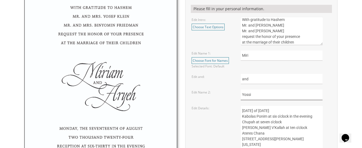
scroll to position [214, 0]
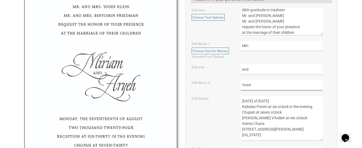
type input "Yossi"
drag, startPoint x: 274, startPoint y: 102, endPoint x: 263, endPoint y: 101, distance: 10.8
click at [263, 101] on textarea "Sunday, the eighth of May, 2016 Kabolas Ponim at six o'clock in the evening Chu…" at bounding box center [281, 117] width 82 height 45
click at [289, 103] on textarea "Sunday, the eighth of May, 2016 Kabolas Ponim at six o'clock in the evening Chu…" at bounding box center [281, 117] width 82 height 45
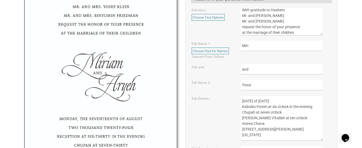
click at [276, 108] on textarea "Sunday, the eighth of May, 2016 Kabolas Ponim at six o'clock in the evening Chu…" at bounding box center [281, 117] width 82 height 45
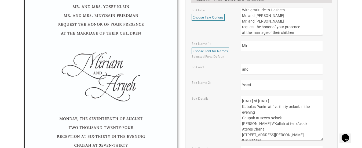
click at [298, 108] on textarea "Sunday, the eighth of May, 2016 Kabolas Ponim at six o'clock in the evening Chu…" at bounding box center [281, 117] width 82 height 45
click at [300, 107] on textarea "Sunday, the eighth of May, 2016 Kabolas Ponim at six o'clock in the evening Chu…" at bounding box center [281, 117] width 82 height 45
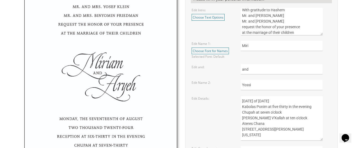
click at [270, 112] on textarea "Sunday, the eighth of May, 2016 Kabolas Ponim at six o'clock in the evening Chu…" at bounding box center [281, 117] width 82 height 45
click at [307, 117] on textarea "Sunday, the eighth of May, 2016 Kabolas Ponim at six o'clock in the evening Chu…" at bounding box center [281, 117] width 82 height 45
click at [266, 124] on textarea "Sunday, the eighth of May, 2016 Kabolas Ponim at six o'clock in the evening Chu…" at bounding box center [281, 117] width 82 height 45
drag, startPoint x: 275, startPoint y: 129, endPoint x: 242, endPoint y: 131, distance: 33.0
click at [242, 131] on textarea "Sunday, the eighth of May, 2016 Kabolas Ponim at six o'clock in the evening Chu…" at bounding box center [281, 117] width 82 height 45
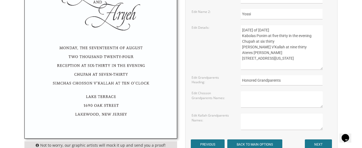
scroll to position [295, 0]
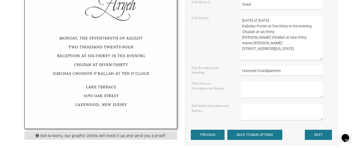
type textarea "Sunday, the sixteenth of November, 2025 Kabolas Ponim at five thirty in the eve…"
click at [261, 90] on textarea at bounding box center [281, 89] width 82 height 17
click at [245, 87] on textarea "R'Simcha Asher z"l and Rachel Garfein R" at bounding box center [281, 89] width 82 height 17
click at [246, 93] on textarea "R' Simcha Asher z"l and Rachel Garfein R" at bounding box center [281, 89] width 82 height 17
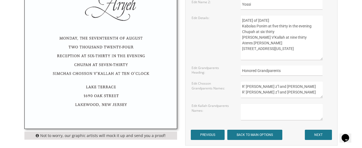
click at [301, 93] on textarea "R' Simcha Asher z"l and Rachel Garfein R' Pinchus Aryeh z"l and Chavie Nueman" at bounding box center [281, 89] width 82 height 17
type textarea "R' Simcha Asher z"l and Rachel Garfein R' Pinchus Aryeh z"l and Chavie Neuman"
click at [265, 112] on textarea at bounding box center [281, 111] width 82 height 17
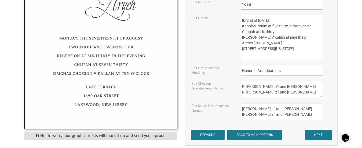
type textarea "Chazan Yisroel Alter z"l and Chava Goldstein Dr. Avraham z"l and Rochel Schwart…"
click at [316, 135] on input "NEXT" at bounding box center [318, 134] width 27 height 10
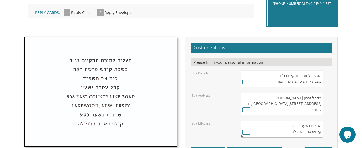
scroll to position [161, 0]
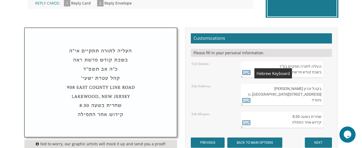
click at [248, 72] on icon at bounding box center [246, 72] width 8 height 8
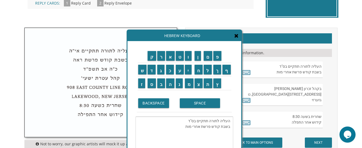
drag, startPoint x: 193, startPoint y: 122, endPoint x: 185, endPoint y: 121, distance: 8.3
click at [185, 121] on textarea "העליה לתורה תתקיים בס"ד בשבת קודש פרשת אחרי מות" at bounding box center [184, 134] width 98 height 37
click at [168, 58] on input "א" at bounding box center [170, 56] width 9 height 10
click at [188, 71] on input "י" at bounding box center [188, 70] width 7 height 10
drag, startPoint x: 167, startPoint y: 82, endPoint x: 170, endPoint y: 84, distance: 3.8
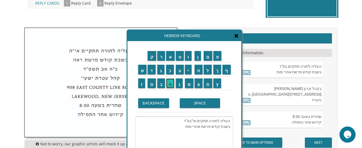
click at [167, 83] on input "ה" at bounding box center [170, 83] width 8 height 10
drag, startPoint x: 186, startPoint y: 122, endPoint x: 178, endPoint y: 122, distance: 7.2
click at [178, 122] on textarea "העליה לתורה תתקיים אי"הבס"ד בשבת קודש פרשת אחרי מות" at bounding box center [184, 134] width 98 height 37
drag, startPoint x: 198, startPoint y: 127, endPoint x: 206, endPoint y: 122, distance: 9.0
click at [206, 122] on textarea "העליה לתורה תתקיים אי"ה בשבת קודש פרשת אחרי מות" at bounding box center [184, 134] width 98 height 37
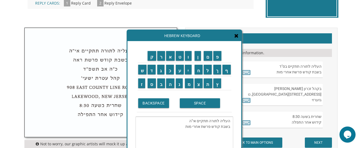
click at [186, 130] on textarea "העליה לתורה תתקיים אי"ה בשבת קודש פרשת אחרי מות" at bounding box center [184, 134] width 98 height 37
drag, startPoint x: 198, startPoint y: 128, endPoint x: 183, endPoint y: 129, distance: 14.5
click at [183, 129] on textarea "העליה לתורה תתקיים אי"ה בשבת קודש פרשת אחרי מות" at bounding box center [184, 134] width 98 height 37
click at [199, 71] on input "ח" at bounding box center [198, 70] width 8 height 10
click at [188, 73] on input "י" at bounding box center [188, 70] width 7 height 10
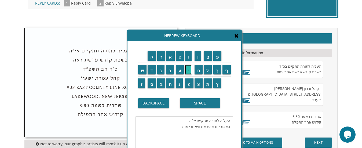
click at [188, 72] on input "י" at bounding box center [188, 70] width 7 height 10
drag, startPoint x: 185, startPoint y: 104, endPoint x: 142, endPoint y: 86, distance: 46.6
click at [185, 103] on input "SPACE" at bounding box center [200, 103] width 40 height 10
click at [141, 69] on input "ש" at bounding box center [142, 70] width 9 height 10
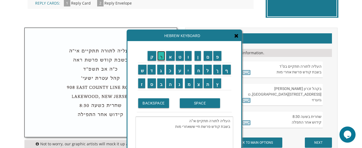
click at [161, 52] on input "ר" at bounding box center [161, 56] width 8 height 10
click at [168, 84] on input "ה" at bounding box center [170, 83] width 8 height 10
drag, startPoint x: 181, startPoint y: 127, endPoint x: 167, endPoint y: 129, distance: 14.6
click at [167, 129] on textarea "העליה לתורה תתקיים אי"ה בשבת קודש פרשת חיי ששרהאחרי מות" at bounding box center [184, 134] width 98 height 37
click at [152, 102] on input "BACKSPACE" at bounding box center [153, 103] width 31 height 10
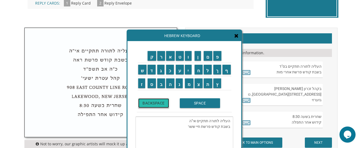
click at [151, 102] on input "BACKSPACE" at bounding box center [153, 103] width 31 height 10
click at [159, 58] on input "ר" at bounding box center [161, 56] width 8 height 10
click at [172, 87] on input "ה" at bounding box center [170, 83] width 8 height 10
type textarea "העליה לתורה תתקיים אי"ה בשבת קודש פרשת חיי שרה"
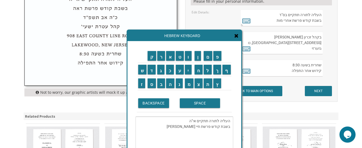
scroll to position [214, 0]
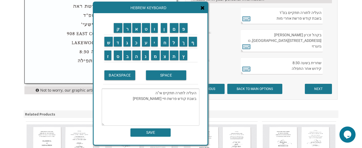
drag, startPoint x: 217, startPoint y: 36, endPoint x: 183, endPoint y: 8, distance: 43.8
click at [183, 8] on div "Hebrew Keyboard" at bounding box center [151, 7] width 114 height 11
click at [154, 129] on input "SAVE" at bounding box center [150, 132] width 40 height 8
type textarea "העליה לתורה תתקיים אי"ה בשבת קודש פרשת חיי שרה"
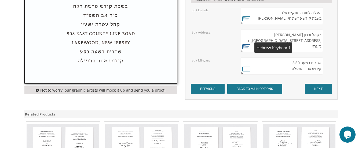
click at [246, 45] on icon at bounding box center [246, 47] width 8 height 8
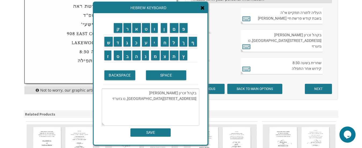
drag, startPoint x: 177, startPoint y: 93, endPoint x: 164, endPoint y: 92, distance: 13.2
click at [164, 92] on textarea "בקהל זכרון שניאור 282 Oak Knoll Road לייקוואוד, נו גזערזי" at bounding box center [151, 106] width 98 height 37
click at [180, 26] on input "פ" at bounding box center [183, 28] width 8 height 10
click at [145, 59] on input "נ" at bounding box center [145, 55] width 7 height 10
click at [164, 42] on input "ח" at bounding box center [165, 42] width 8 height 10
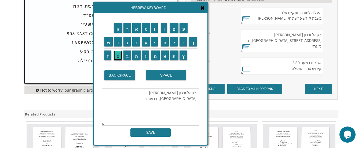
click at [117, 57] on input "ס" at bounding box center [118, 55] width 8 height 10
drag, startPoint x: 164, startPoint y: 99, endPoint x: 195, endPoint y: 98, distance: 31.4
click at [195, 98] on textarea "בקהל זכרון פנחס 282 Oak Knoll Road לייקוואוד, נו גזערזי" at bounding box center [151, 106] width 98 height 37
drag, startPoint x: 164, startPoint y: 98, endPoint x: 191, endPoint y: 99, distance: 27.1
click at [191, 99] on textarea "בקהל זכרון פנחס 282 Oak Knoll Road לייקוואוד, נו גזערזי" at bounding box center [151, 106] width 98 height 37
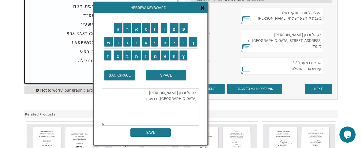
drag, startPoint x: 174, startPoint y: 99, endPoint x: 168, endPoint y: 99, distance: 5.6
click at [168, 99] on textarea "בקהל זכרון פנחס 282Flintock Drive לייקוואוד, נו גזערזי" at bounding box center [151, 106] width 98 height 37
click at [173, 100] on textarea "בקהל זכרון פנחס 145 Flintock Drive לייקוואוד, נו גזערזי" at bounding box center [151, 106] width 98 height 37
drag, startPoint x: 196, startPoint y: 104, endPoint x: 165, endPoint y: 107, distance: 31.2
click at [165, 107] on textarea "בקהל זכרון פנחס 145 Flintlock Drive לייקוואוד, נו גזערזי" at bounding box center [151, 106] width 98 height 37
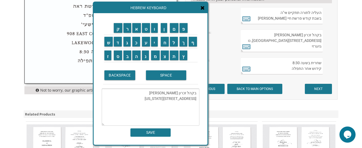
type textarea "בקהל זכרון פנחס 145 Flintlock Drive Lakewood, New Jersey"
click at [157, 134] on input "SAVE" at bounding box center [150, 132] width 40 height 8
type textarea "בקהל זכרון פנחס 145 Flintlock Drive Lakewood, New Jersey"
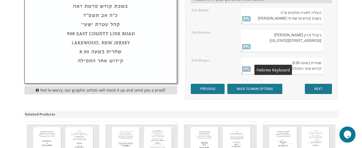
click at [247, 69] on icon at bounding box center [246, 69] width 8 height 8
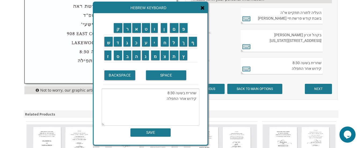
click at [197, 92] on textarea "שחרית בשעה 8:30 קידוש אחר התפלה" at bounding box center [151, 106] width 98 height 37
click at [175, 57] on input "ת" at bounding box center [174, 55] width 9 height 10
click at [183, 28] on input "פ" at bounding box center [183, 28] width 8 height 10
drag, startPoint x: 155, startPoint y: 43, endPoint x: 161, endPoint y: 42, distance: 6.7
click at [155, 42] on input "י" at bounding box center [154, 42] width 7 height 10
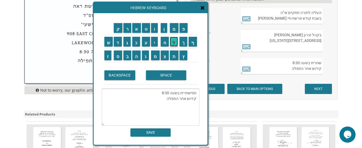
drag, startPoint x: 172, startPoint y: 40, endPoint x: 175, endPoint y: 43, distance: 4.0
click at [172, 40] on input "ל" at bounding box center [174, 42] width 8 height 10
click at [173, 55] on input "ת" at bounding box center [174, 55] width 9 height 10
click at [160, 76] on input "SPACE" at bounding box center [166, 75] width 40 height 10
drag, startPoint x: 160, startPoint y: 94, endPoint x: 157, endPoint y: 94, distance: 3.0
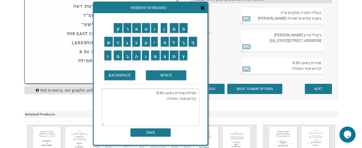
click at [157, 94] on textarea "תפילת שחרית בשעה 8:30 קידוש אחר התפלה" at bounding box center [151, 106] width 98 height 37
click at [170, 100] on textarea "תפילת שחרית בשעה 8:15 קידוש אחר התפלה" at bounding box center [151, 106] width 98 height 37
click at [155, 43] on input "י" at bounding box center [154, 42] width 7 height 10
type textarea "תפילת שחרית בשעה 8:15 קידוש אחר התפילה"
click at [157, 134] on input "SAVE" at bounding box center [150, 132] width 40 height 8
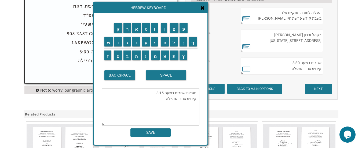
type textarea "תפילת שחרית בשעה 8:15 קידוש אחר התפילה"
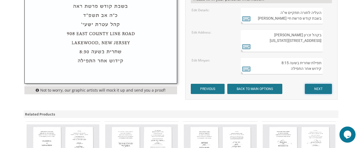
click at [315, 88] on input "NEXT" at bounding box center [318, 89] width 27 height 10
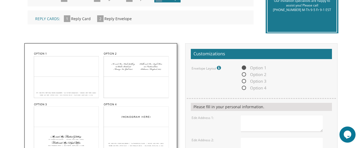
scroll to position [161, 0]
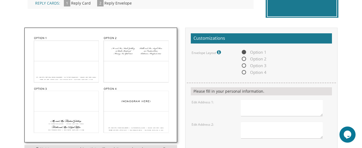
click at [62, 60] on img at bounding box center [101, 85] width 152 height 114
click at [65, 69] on img at bounding box center [101, 85] width 152 height 114
click at [67, 77] on img at bounding box center [101, 85] width 152 height 114
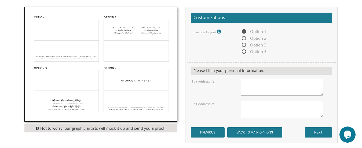
scroll to position [188, 0]
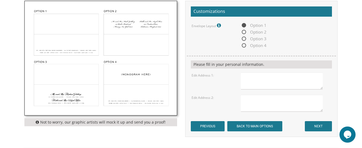
click at [262, 79] on textarea at bounding box center [281, 80] width 82 height 17
type textarea "1"
type textarea "Mr. and [PERSON_NAME] [STREET_ADDRESS][US_STATE]"
click at [249, 102] on textarea at bounding box center [281, 103] width 82 height 17
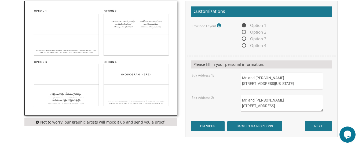
scroll to position [3, 0]
type textarea "Mr. and [PERSON_NAME] [STREET_ADDRESS][US_STATE]"
drag, startPoint x: 294, startPoint y: 109, endPoint x: 238, endPoint y: 96, distance: 57.4
click at [238, 96] on div "Mr. and [PERSON_NAME] [STREET_ADDRESS][US_STATE]" at bounding box center [285, 103] width 98 height 17
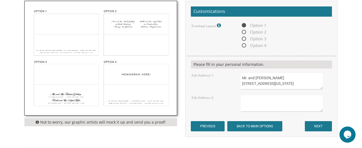
drag, startPoint x: 296, startPoint y: 83, endPoint x: 241, endPoint y: 72, distance: 56.1
click at [241, 72] on form "Customizations Envelope Layout Fonts will match invitation. Option 1 Option 2 O…" at bounding box center [261, 68] width 141 height 125
paste textarea "[PERSON_NAME] [STREET_ADDRESS][US_STATE]"
type textarea "Mr. and [PERSON_NAME] [STREET_ADDRESS][US_STATE]"
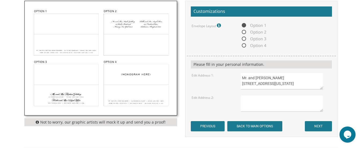
click at [253, 100] on textarea at bounding box center [281, 103] width 82 height 17
type textarea "Mr. and [PERSON_NAME] [STREET_ADDRESS][US_STATE]"
click at [323, 126] on input "NEXT" at bounding box center [318, 126] width 27 height 10
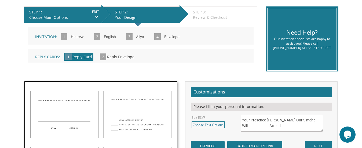
scroll to position [134, 0]
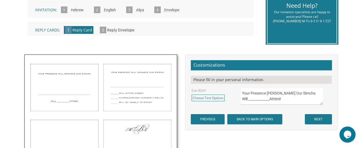
click at [144, 90] on img at bounding box center [101, 141] width 152 height 172
click at [203, 98] on link "Choose Text Options" at bounding box center [207, 97] width 33 height 7
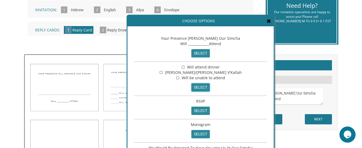
click at [200, 87] on input "select" at bounding box center [200, 87] width 18 height 8
type textarea "☐ Will attend dinner ☐ Chupah/Simchas Chosson V'Kallah ☐ Will be unable to atte…"
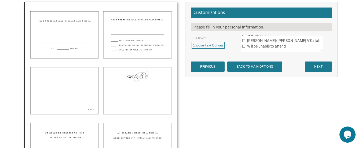
scroll to position [188, 0]
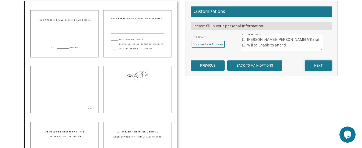
click at [316, 61] on input "NEXT" at bounding box center [318, 65] width 27 height 10
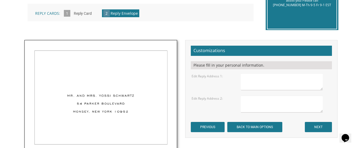
scroll to position [161, 0]
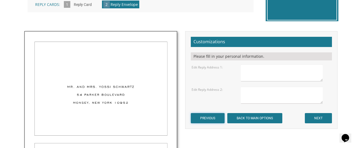
click at [207, 116] on input "PREVIOUS" at bounding box center [208, 118] width 34 height 10
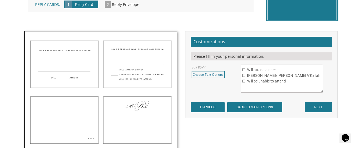
scroll to position [134, 0]
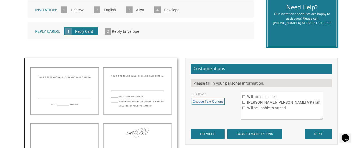
click at [220, 102] on link "Choose Text Options" at bounding box center [207, 101] width 33 height 7
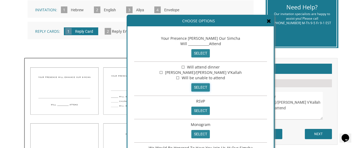
click at [193, 85] on input "select" at bounding box center [200, 87] width 18 height 8
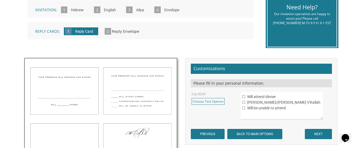
click at [255, 103] on textarea "☐ Will attend dinner ☐ Chupah/Simchas Chosson V'Kallah ☐ Will be unable to atte…" at bounding box center [281, 105] width 82 height 28
type textarea "☐ Will attend dinner ☐ Chuppah/Simchas Chosson V'Kallah ☐ Will be unable to att…"
click at [311, 132] on input "NEXT" at bounding box center [318, 134] width 27 height 10
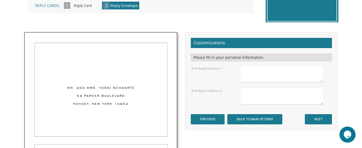
scroll to position [161, 0]
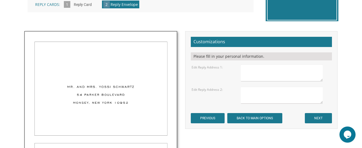
click at [261, 72] on textarea at bounding box center [281, 72] width 82 height 17
paste textarea "Mr. and [PERSON_NAME] [STREET_ADDRESS][US_STATE]"
type textarea "Mr. and [PERSON_NAME] [STREET_ADDRESS][US_STATE]"
click at [257, 93] on textarea at bounding box center [281, 95] width 82 height 17
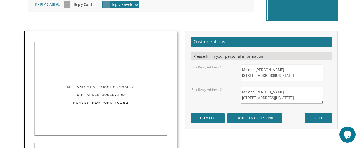
type textarea "Mr. and [PERSON_NAME] [STREET_ADDRESS][US_STATE]"
click at [319, 119] on input "NEXT" at bounding box center [318, 118] width 27 height 10
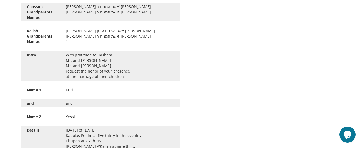
scroll to position [402, 0]
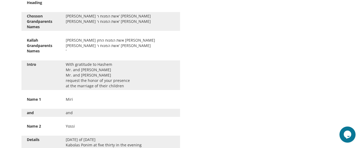
click at [133, 79] on div "With gratitude to Hashem Mr. and Mrs. Yossi Schwartz Mr. and Mrs. Yaakov Friedm…" at bounding box center [120, 75] width 117 height 27
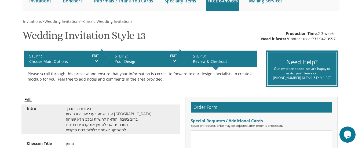
scroll to position [54, 0]
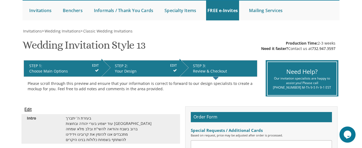
click at [28, 109] on input "Edit" at bounding box center [27, 109] width 7 height 6
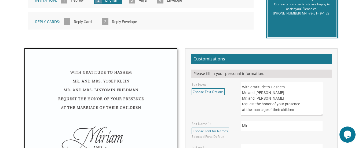
scroll to position [161, 0]
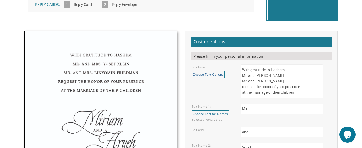
click at [215, 76] on link "Choose Text Options" at bounding box center [207, 74] width 33 height 7
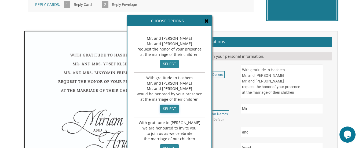
click at [166, 109] on input "select" at bounding box center [169, 109] width 18 height 8
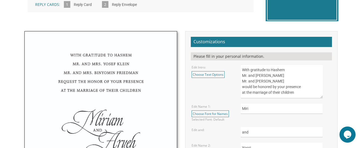
click at [272, 75] on textarea "With gratitude to Hashem Mr. and Mrs. Yossi Schwartz Mr. and Mrs. Yaakov Friedm…" at bounding box center [281, 81] width 82 height 34
click at [292, 83] on textarea "With gratitude to Hashem Mr. and Mrs. Yossi Schwartz Mr. and Mrs. Yaakov Friedm…" at bounding box center [281, 81] width 82 height 34
click at [287, 88] on textarea "With gratitude to Hashem Mr. and Mrs. Yossi Schwartz Mr. and Mrs. Yaakov Friedm…" at bounding box center [281, 81] width 82 height 34
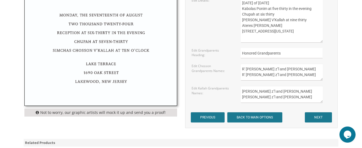
scroll to position [322, 0]
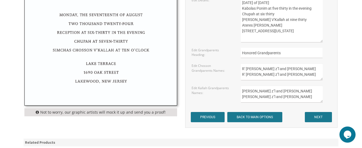
type textarea "With gratitude to Hashem Mr. and Mrs. Yaakov Golkdstein Mr. and Mrs. Azie Garfe…"
click at [317, 118] on input "NEXT" at bounding box center [318, 117] width 27 height 10
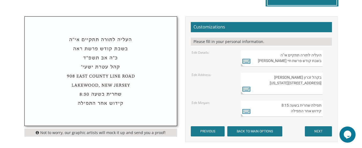
scroll to position [188, 0]
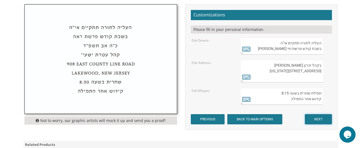
click at [308, 118] on input "NEXT" at bounding box center [318, 119] width 27 height 10
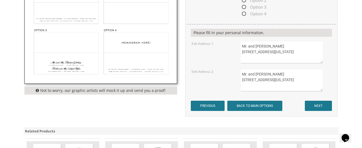
scroll to position [241, 0]
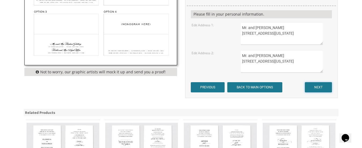
click at [315, 86] on input "NEXT" at bounding box center [318, 87] width 27 height 10
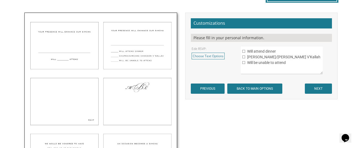
scroll to position [188, 0]
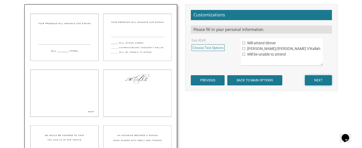
click at [319, 78] on input "NEXT" at bounding box center [318, 80] width 27 height 10
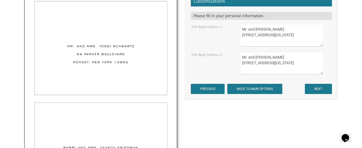
scroll to position [214, 0]
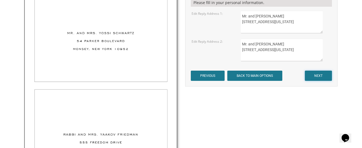
click at [322, 78] on input "NEXT" at bounding box center [318, 76] width 27 height 10
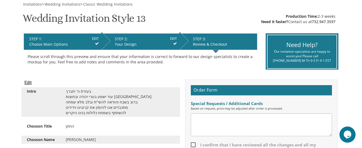
scroll to position [107, 0]
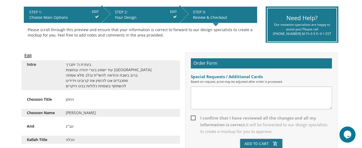
click at [244, 95] on textarea at bounding box center [261, 97] width 141 height 23
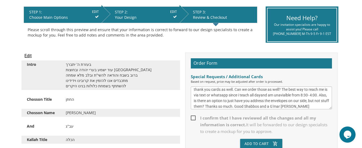
scroll to position [31, 0]
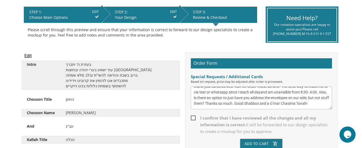
type textarea "Hi! I was wondering how much more it would be to have raised ink for just the c…"
click at [194, 118] on span "I confirm that I have reviewed all the changes and all my information is correc…" at bounding box center [261, 124] width 141 height 20
click at [194, 118] on input "I confirm that I have reviewed all the changes and all my information is correc…" at bounding box center [192, 117] width 3 height 3
checkbox input "true"
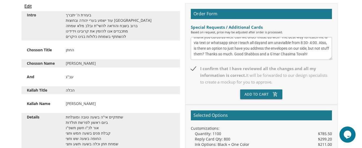
scroll to position [161, 0]
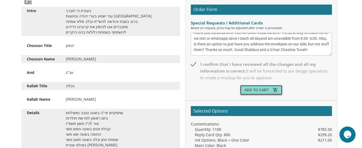
click at [262, 90] on button "Add To Cart add_shopping_cart" at bounding box center [261, 90] width 42 height 10
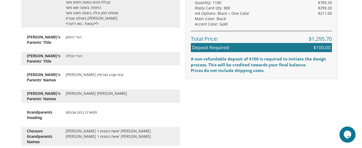
scroll to position [295, 0]
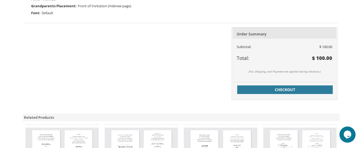
scroll to position [270, 0]
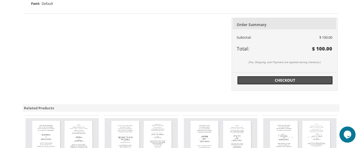
click at [275, 81] on span "Checkout" at bounding box center [284, 79] width 89 height 5
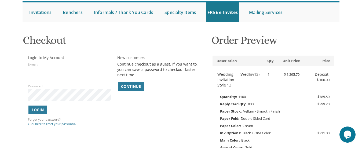
scroll to position [80, 0]
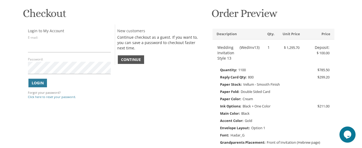
click at [124, 59] on span "Continue" at bounding box center [131, 59] width 20 height 5
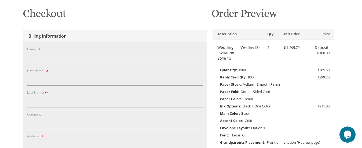
scroll to position [107, 0]
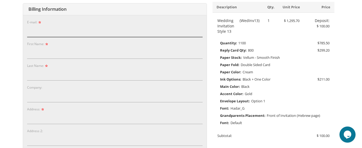
click at [65, 29] on input "E-mail:" at bounding box center [114, 31] width 175 height 12
type input "[EMAIL_ADDRESS][DOMAIN_NAME]"
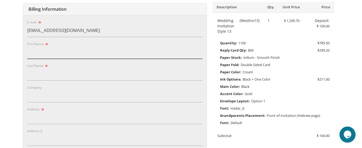
type input "[PERSON_NAME]"
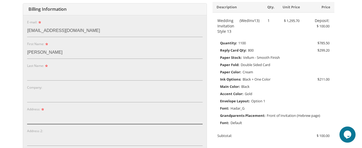
type input "[STREET_ADDRESS]"
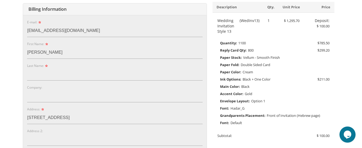
type input "[GEOGRAPHIC_DATA]"
type input "21209-3207"
select select "MD"
type input "4434149461"
click at [60, 75] on input "Last Name:" at bounding box center [114, 74] width 175 height 12
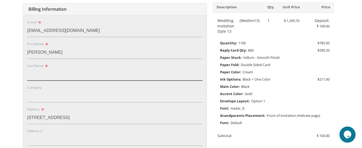
type input "[PERSON_NAME]"
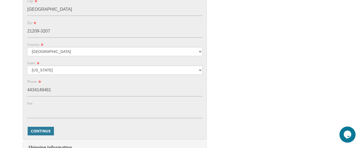
scroll to position [268, 0]
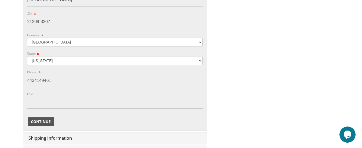
click at [46, 120] on span "Continue" at bounding box center [41, 121] width 20 height 5
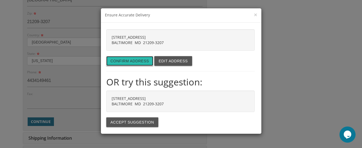
click at [133, 60] on button "Confirm address" at bounding box center [129, 61] width 47 height 10
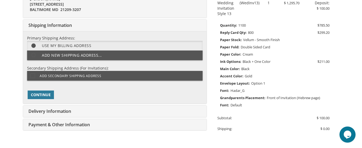
scroll to position [134, 0]
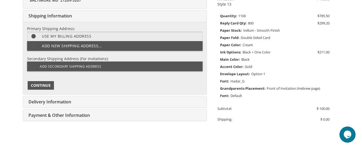
click at [46, 84] on span "Continue" at bounding box center [41, 85] width 20 height 5
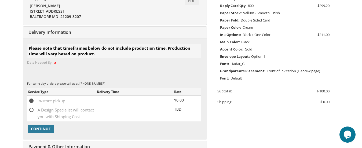
scroll to position [168, 0]
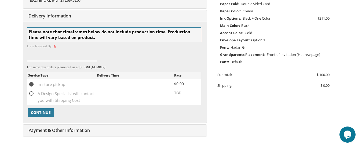
click at [73, 59] on input at bounding box center [62, 55] width 70 height 12
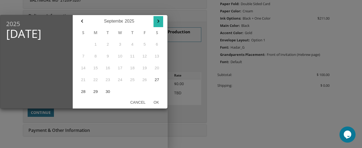
click at [157, 22] on icon "button" at bounding box center [158, 21] width 6 height 6
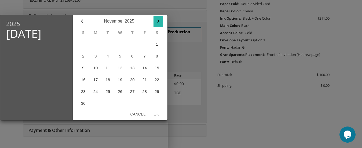
click at [160, 20] on icon "button" at bounding box center [158, 21] width 6 height 6
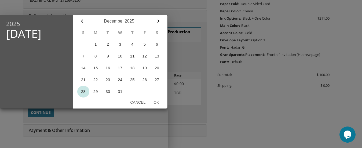
click at [82, 92] on button "28" at bounding box center [83, 92] width 12 height 12
click at [82, 20] on icon "button" at bounding box center [82, 21] width 6 height 6
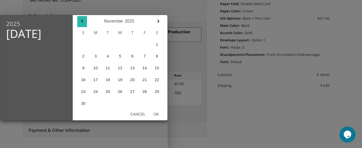
click at [82, 21] on icon "button" at bounding box center [82, 21] width 6 height 6
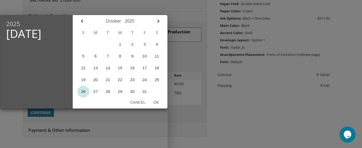
click at [83, 91] on button "26" at bounding box center [83, 92] width 12 height 12
click at [156, 101] on button "Ok" at bounding box center [155, 102] width 13 height 10
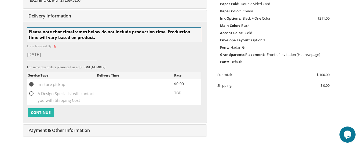
drag, startPoint x: 44, startPoint y: 111, endPoint x: 64, endPoint y: 64, distance: 50.9
click at [64, 65] on div "Please note that timeframes below do not include production time. Production ti…" at bounding box center [114, 72] width 174 height 90
click at [51, 55] on input "Oct 26, 2025" at bounding box center [62, 55] width 70 height 12
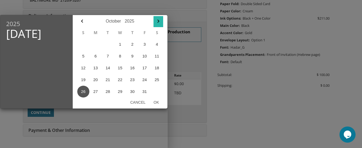
click at [158, 20] on icon "button" at bounding box center [158, 21] width 6 height 6
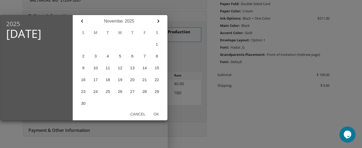
click at [50, 65] on div "2025 Sun, Oct 26" at bounding box center [36, 67] width 72 height 105
click at [158, 115] on button "Ok" at bounding box center [155, 114] width 13 height 10
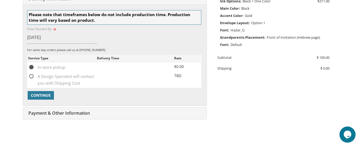
scroll to position [195, 0]
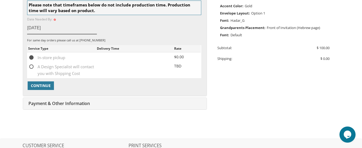
click at [61, 27] on input "Oct 26, 2025" at bounding box center [62, 28] width 70 height 12
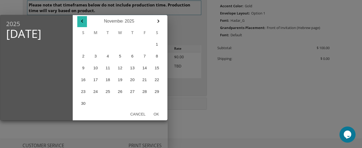
click at [81, 21] on icon "button" at bounding box center [82, 21] width 2 height 3
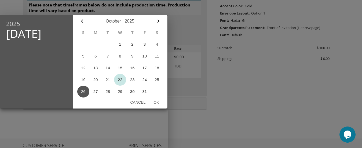
click at [121, 78] on button "22" at bounding box center [120, 80] width 12 height 12
click at [153, 102] on button "Ok" at bounding box center [155, 102] width 13 height 10
type input "Oct 22, 2025"
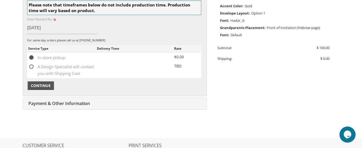
click at [41, 85] on span "Continue" at bounding box center [41, 85] width 20 height 5
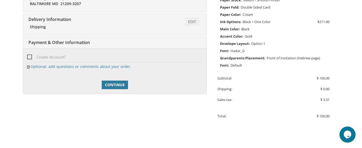
scroll to position [164, 0]
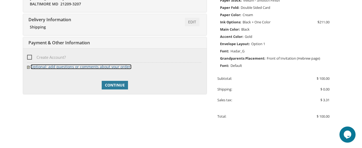
click at [46, 66] on link "Optional: add questions or comments about your order." at bounding box center [81, 66] width 101 height 5
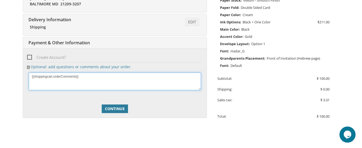
click at [46, 76] on textarea at bounding box center [115, 81] width 172 height 18
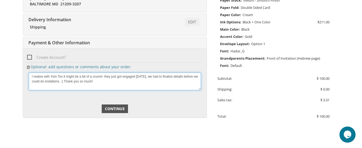
type textarea "I realize with Yom Tov it might be a bit of a crunch- they just got engaged Sep…"
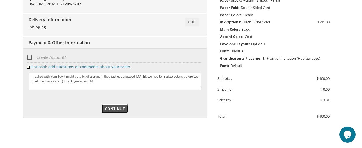
click at [115, 109] on span "Continue" at bounding box center [115, 108] width 20 height 5
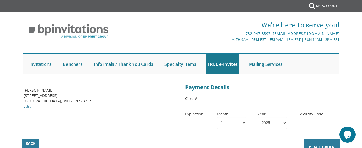
scroll to position [27, 0]
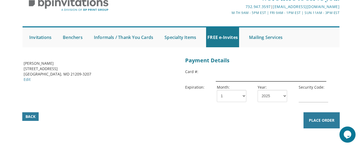
click at [240, 75] on input "text" at bounding box center [271, 75] width 110 height 12
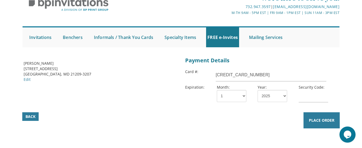
drag, startPoint x: 224, startPoint y: 154, endPoint x: 283, endPoint y: 160, distance: 59.8
click at [283, 121] on html "Submit My Account We're here to serve you! 732.947.3597 | invitations@bpprintgr…" at bounding box center [181, 47] width 362 height 148
click at [245, 78] on input "4147 0996 70304607" at bounding box center [271, 75] width 110 height 12
type input "4147 0996 7030 4607"
click at [238, 97] on select "1 2 3 4 5 6 7 8 9 10 11 12" at bounding box center [231, 96] width 29 height 12
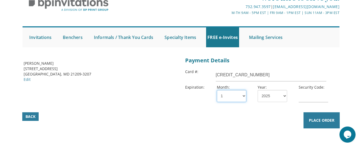
select select "02"
click at [217, 90] on select "1 2 3 4 5 6 7 8 9 10 11 12" at bounding box center [231, 96] width 29 height 12
click at [282, 97] on select "2025 2026 2027 2028 2029 2030 2031 2032 2033 2034 2035" at bounding box center [271, 96] width 29 height 12
select select "27"
click at [257, 90] on select "2025 2026 2027 2028 2029 2030 2031 2032 2033 2034 2035" at bounding box center [271, 96] width 29 height 12
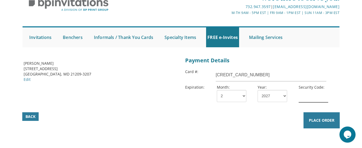
click at [305, 98] on input "text" at bounding box center [312, 96] width 29 height 12
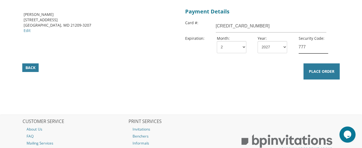
scroll to position [80, 0]
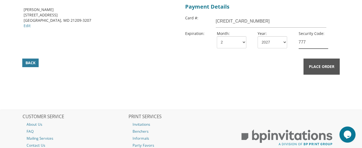
type input "777"
click at [309, 64] on span "Place Order" at bounding box center [321, 66] width 25 height 5
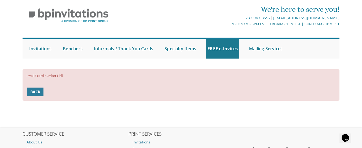
scroll to position [27, 0]
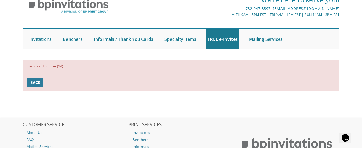
click at [50, 84] on div "Invalid card number (14) Back" at bounding box center [181, 75] width 317 height 31
click at [32, 81] on span "Back" at bounding box center [35, 82] width 10 height 5
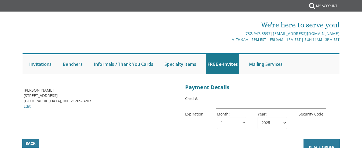
click at [234, 104] on input "text" at bounding box center [271, 102] width 110 height 12
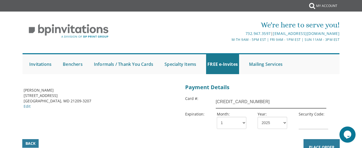
type input "[CREDIT_CARD_NUMBER]"
drag, startPoint x: 242, startPoint y: 124, endPoint x: 238, endPoint y: 117, distance: 8.3
click at [242, 124] on select "1 2 3 4 5 6 7 8 9 10 11 12" at bounding box center [231, 123] width 29 height 12
select select "02"
click at [217, 117] on select "1 2 3 4 5 6 7 8 9 10 11 12" at bounding box center [231, 123] width 29 height 12
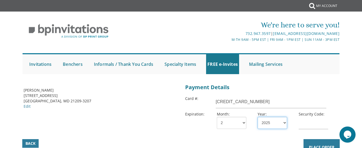
click at [278, 124] on select "2025 2026 2027 2028 2029 2030 2031 2032 2033 2034 2035" at bounding box center [271, 123] width 29 height 12
select select "27"
click at [257, 117] on select "2025 2026 2027 2028 2029 2030 2031 2032 2033 2034 2035" at bounding box center [271, 123] width 29 height 12
click at [307, 125] on input "text" at bounding box center [312, 123] width 29 height 12
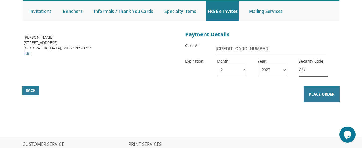
scroll to position [54, 0]
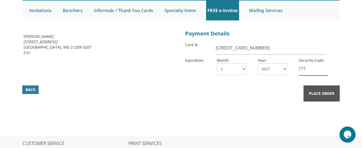
type input "777"
click at [316, 89] on button "Place Order" at bounding box center [321, 93] width 36 height 16
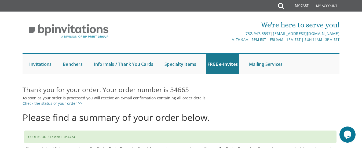
scroll to position [27, 0]
